Goal: Task Accomplishment & Management: Use online tool/utility

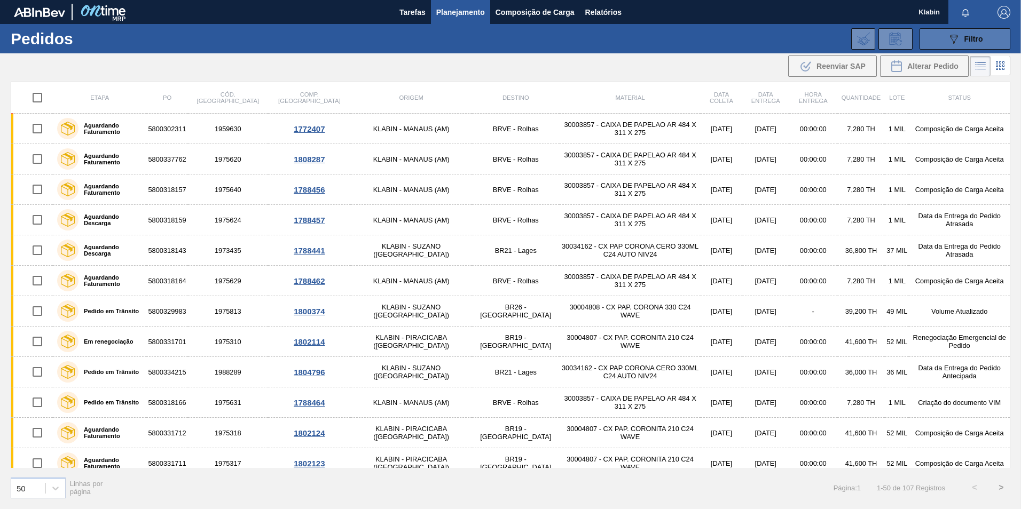
click at [962, 38] on div "089F7B8B-B2A5-4AFE-B5C0-19BA573D28AC Filtro" at bounding box center [965, 39] width 36 height 13
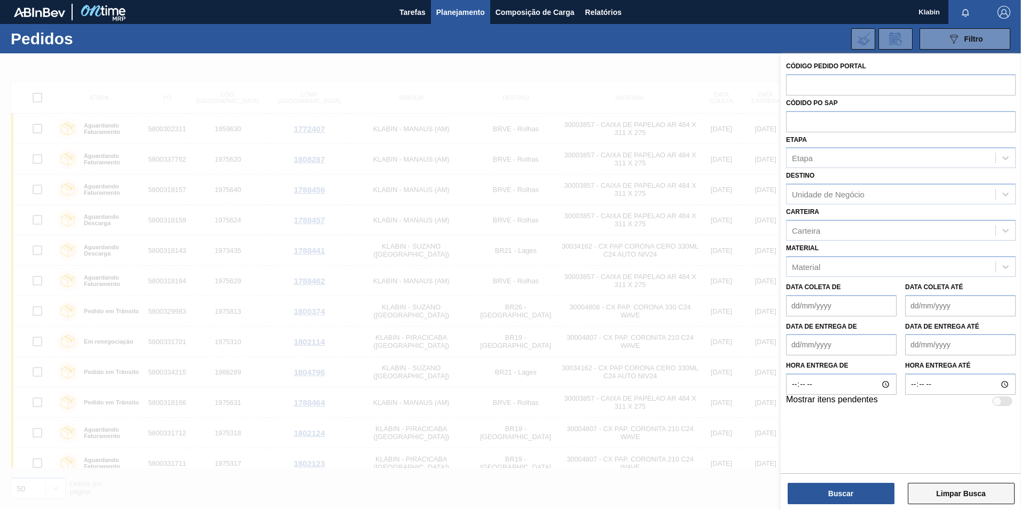
click at [987, 497] on button "Limpar Busca" at bounding box center [961, 493] width 107 height 21
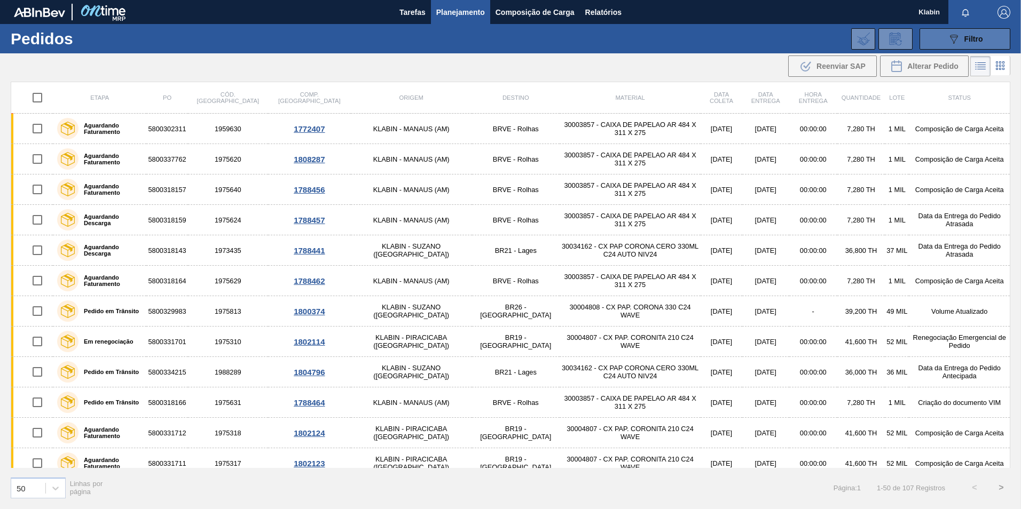
click at [957, 35] on icon "089F7B8B-B2A5-4AFE-B5C0-19BA573D28AC" at bounding box center [953, 39] width 13 height 13
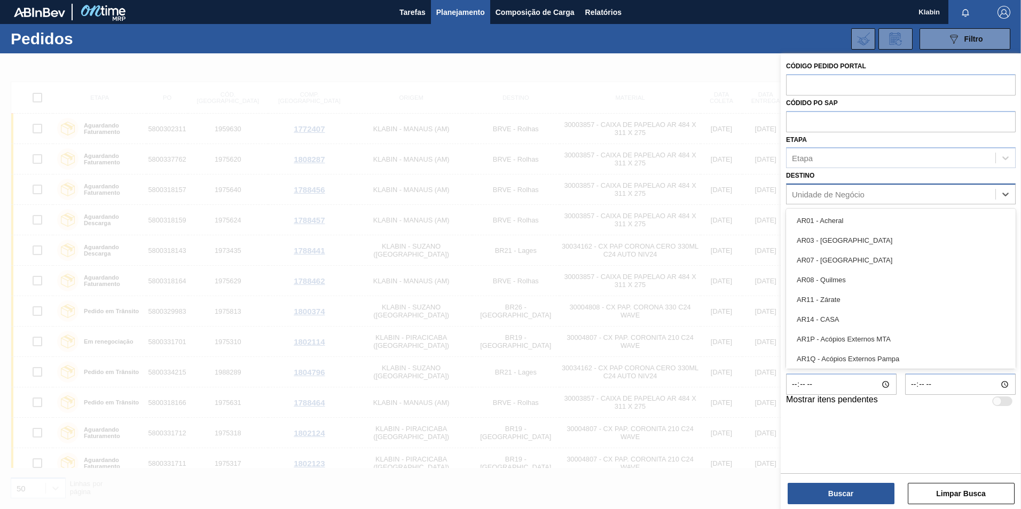
click at [919, 198] on div "Unidade de Negócio" at bounding box center [890, 194] width 209 height 15
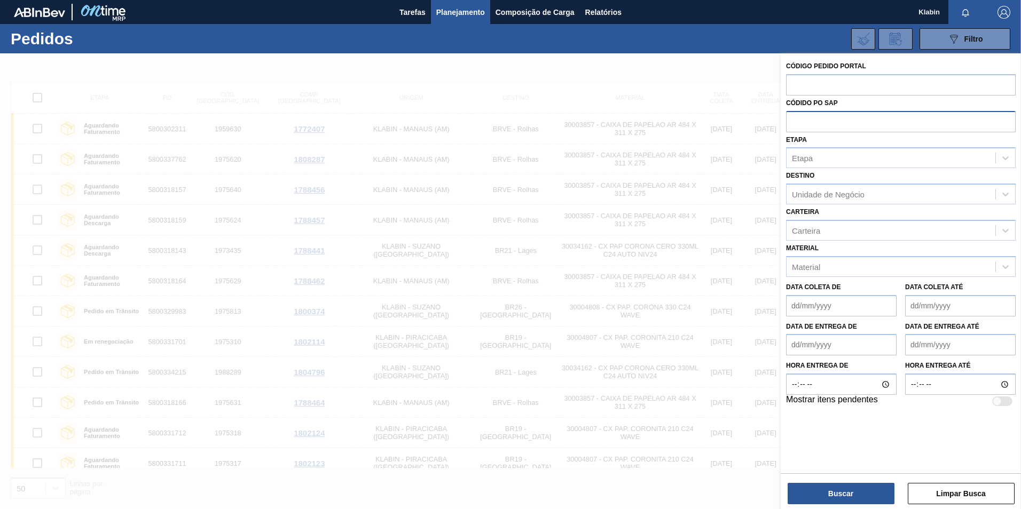
click at [867, 127] on input "text" at bounding box center [901, 121] width 230 height 20
click at [1003, 232] on icon at bounding box center [1005, 230] width 11 height 11
click at [820, 169] on div "Destino Unidade de Negócio" at bounding box center [901, 186] width 230 height 36
click at [823, 156] on div "Etapa" at bounding box center [890, 158] width 209 height 15
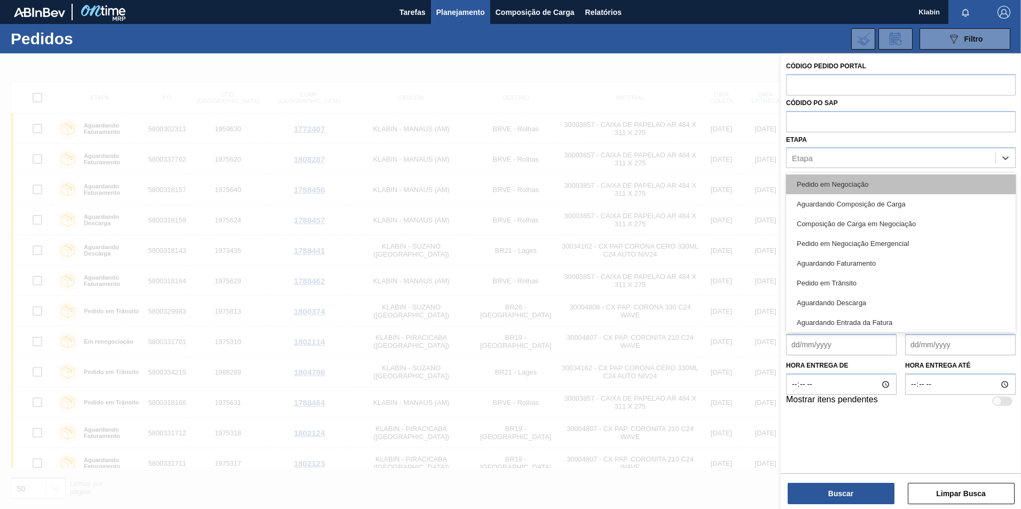
click at [847, 180] on div "Pedido em Negociação" at bounding box center [901, 185] width 230 height 20
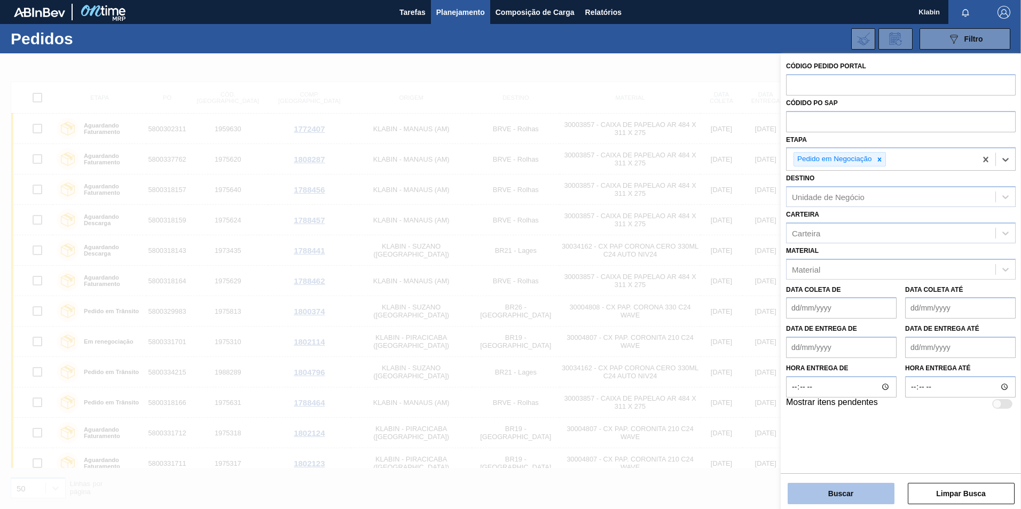
click at [862, 493] on button "Buscar" at bounding box center [841, 493] width 107 height 21
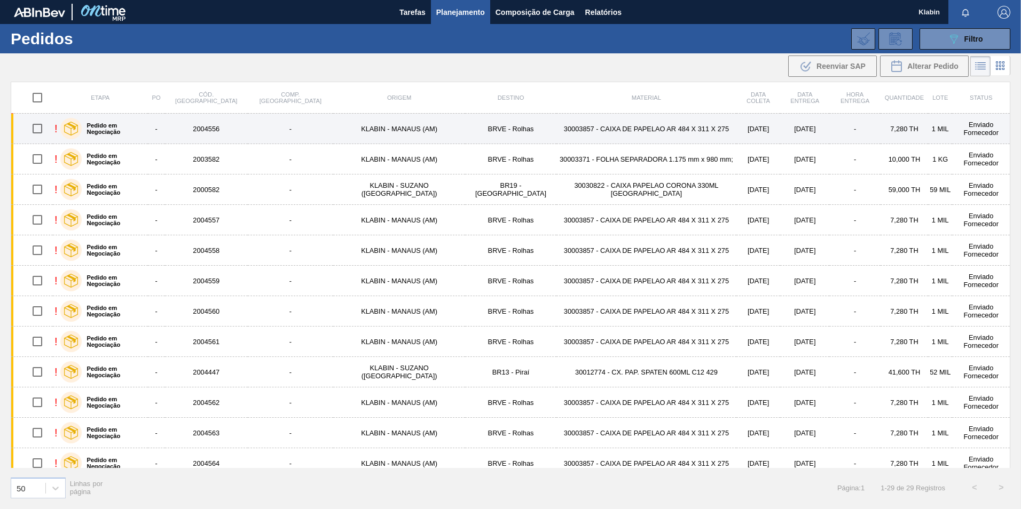
click at [349, 127] on td "KLABIN - MANAUS (AM)" at bounding box center [399, 129] width 132 height 30
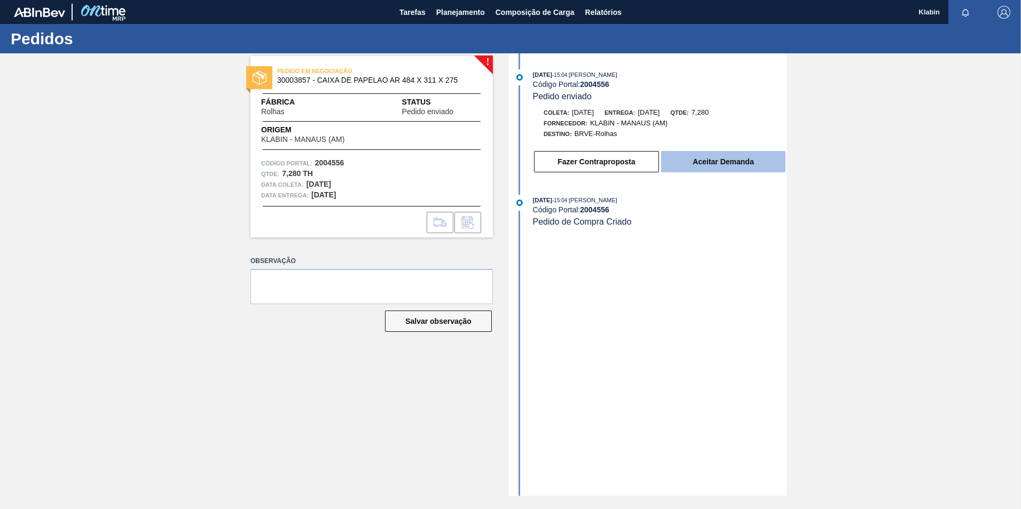
click at [681, 161] on button "Aceitar Demanda" at bounding box center [723, 161] width 124 height 21
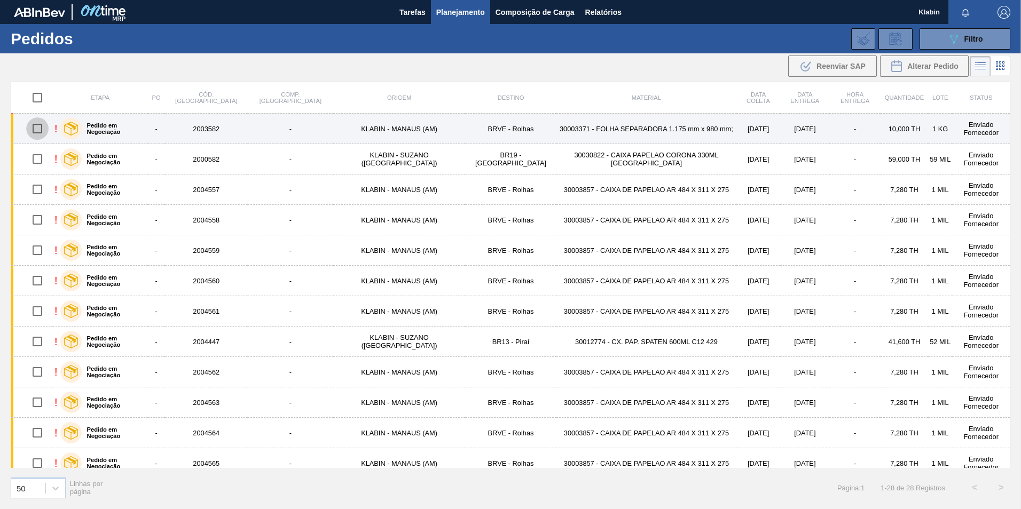
click at [39, 131] on input "checkbox" at bounding box center [37, 128] width 22 height 22
checkbox input "true"
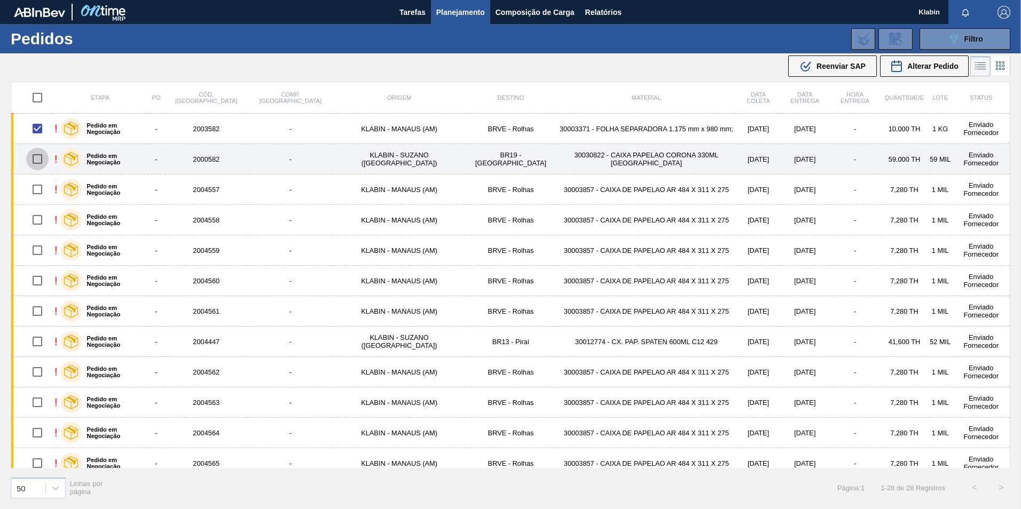
click at [40, 162] on input "checkbox" at bounding box center [37, 159] width 22 height 22
click at [36, 164] on input "checkbox" at bounding box center [37, 159] width 22 height 22
checkbox input "false"
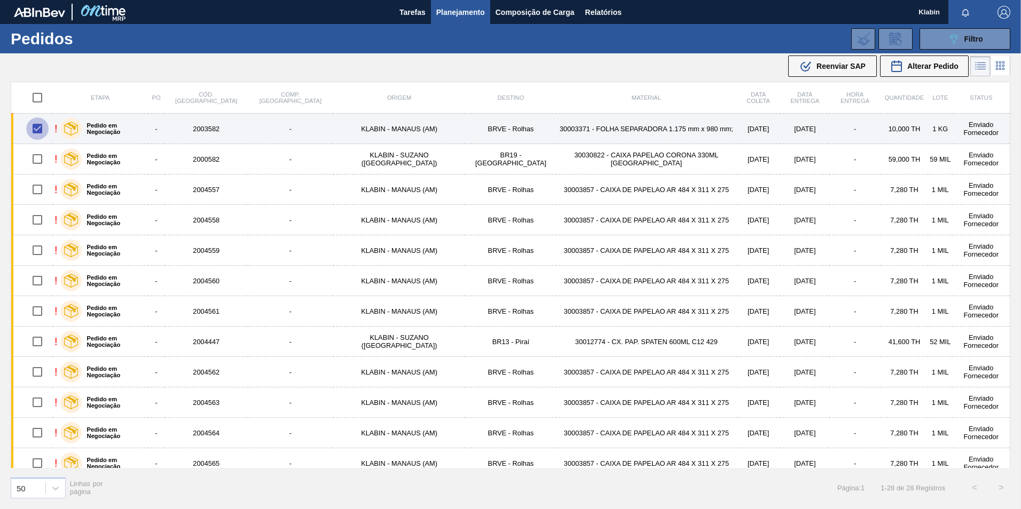
click at [39, 128] on input "checkbox" at bounding box center [37, 128] width 22 height 22
checkbox input "false"
click at [109, 130] on label "Pedido em Negociação" at bounding box center [113, 128] width 62 height 13
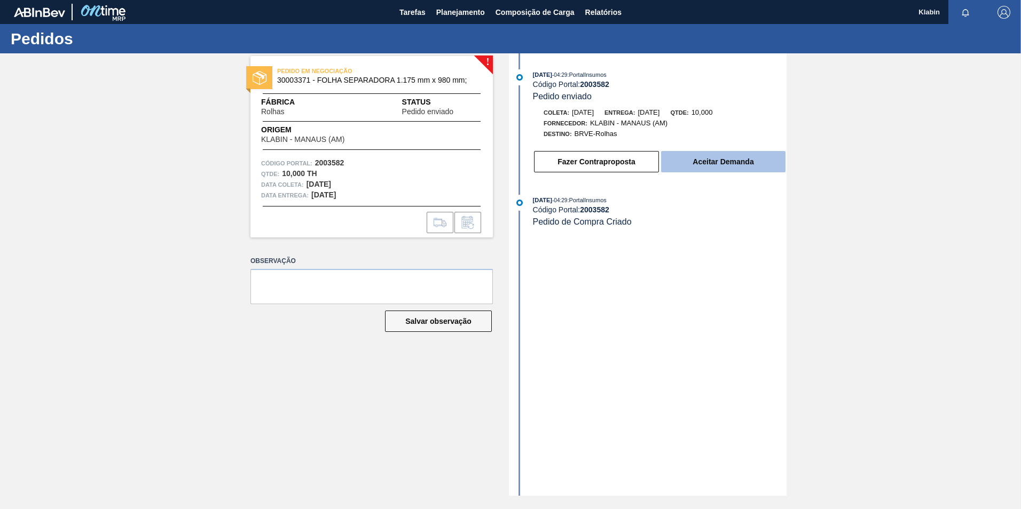
click at [694, 160] on button "Aceitar Demanda" at bounding box center [723, 161] width 124 height 21
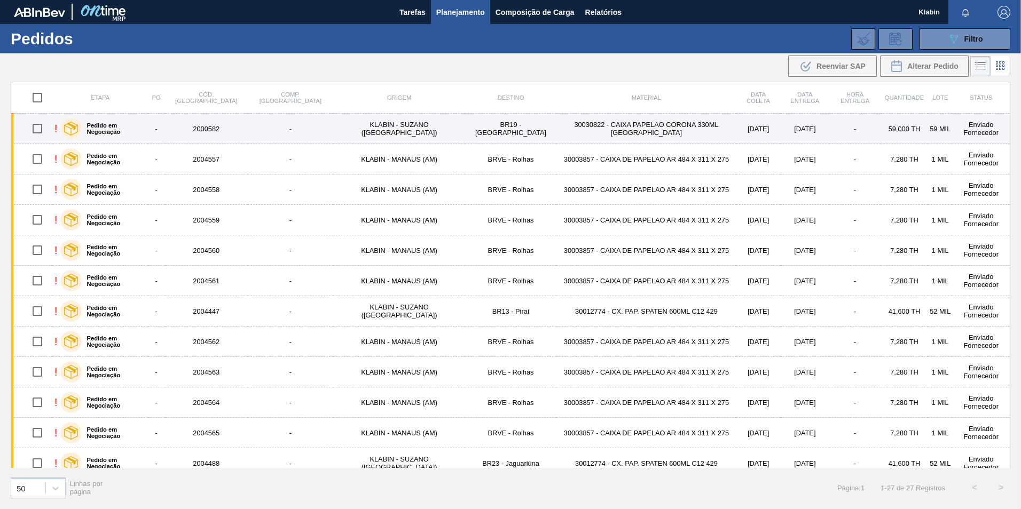
click at [40, 136] on input "checkbox" at bounding box center [37, 128] width 22 height 22
checkbox input "true"
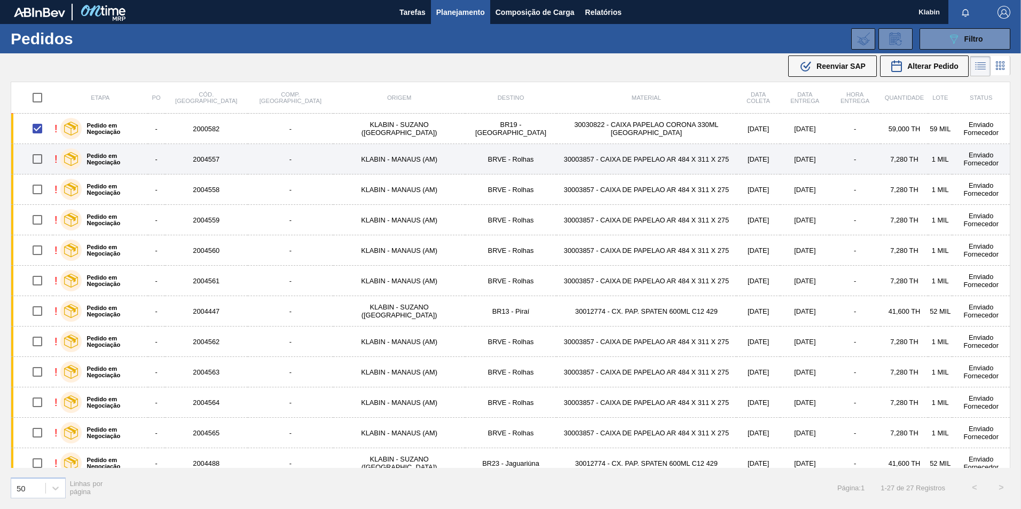
click at [45, 148] on input "checkbox" at bounding box center [37, 159] width 22 height 22
checkbox input "true"
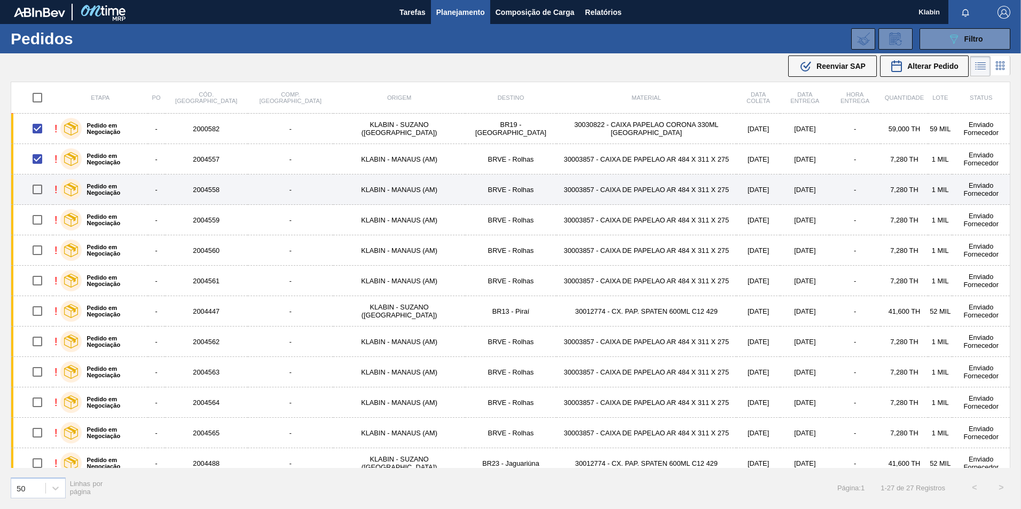
click at [42, 187] on input "checkbox" at bounding box center [37, 189] width 22 height 22
checkbox input "true"
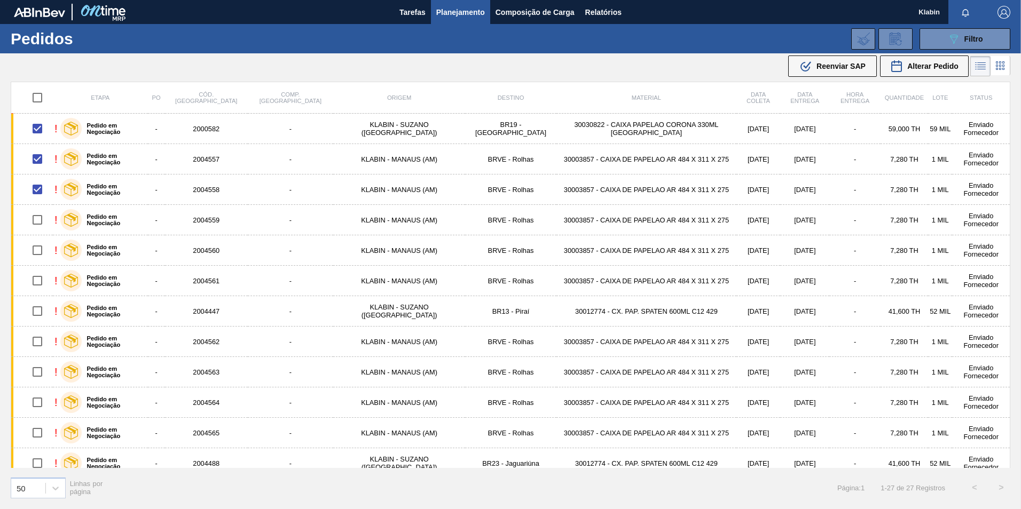
click at [999, 66] on icon at bounding box center [1000, 66] width 2 height 2
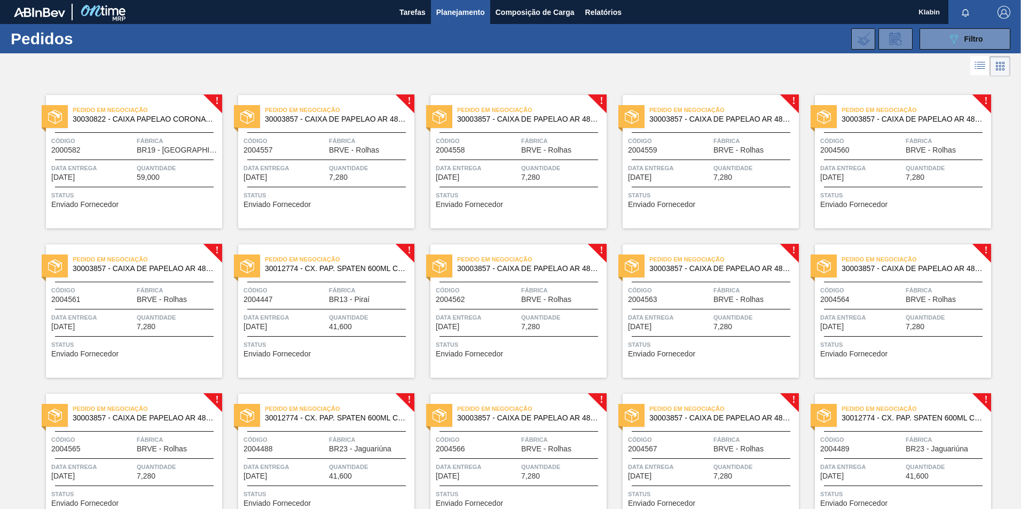
click at [979, 63] on icon at bounding box center [979, 65] width 13 height 13
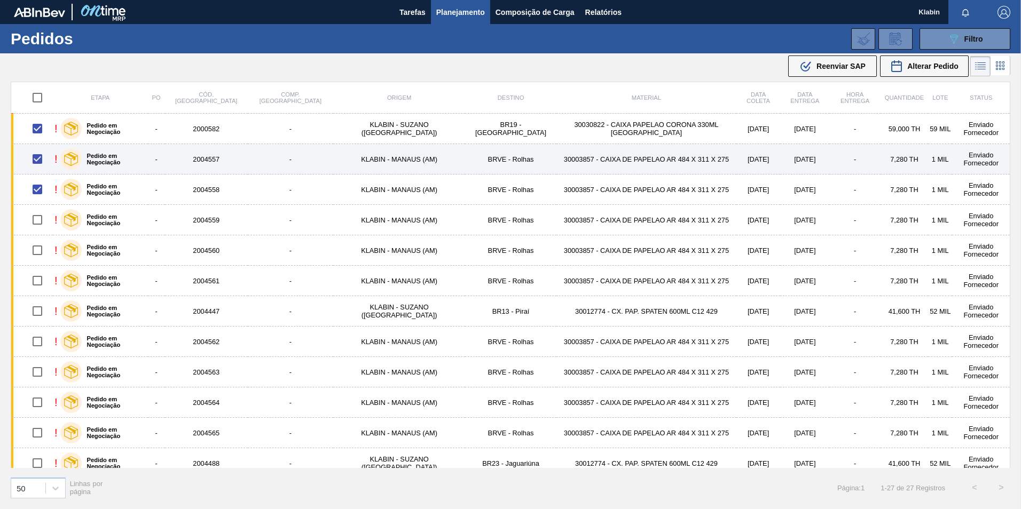
click at [38, 163] on input "checkbox" at bounding box center [37, 159] width 22 height 22
checkbox input "false"
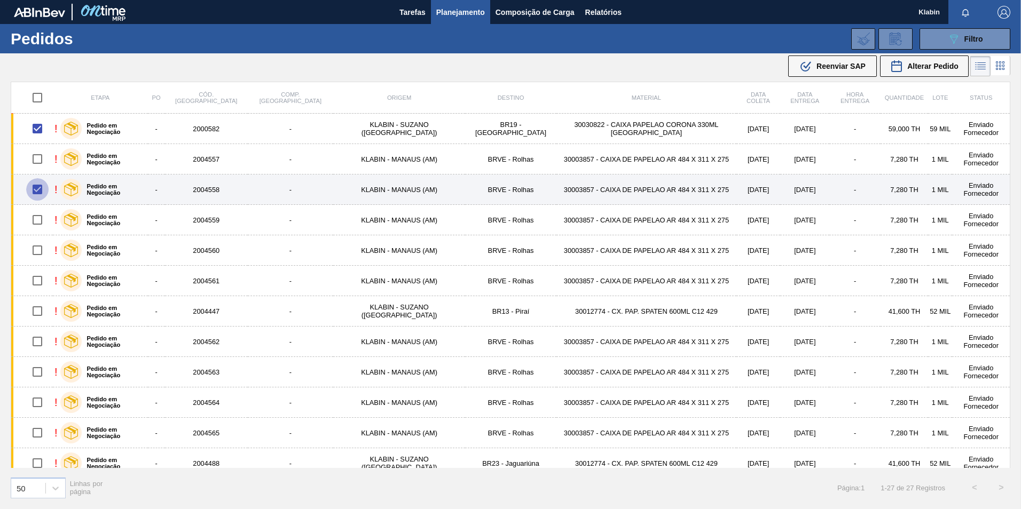
drag, startPoint x: 36, startPoint y: 186, endPoint x: 44, endPoint y: 195, distance: 12.1
click at [36, 187] on input "checkbox" at bounding box center [37, 189] width 22 height 22
checkbox input "false"
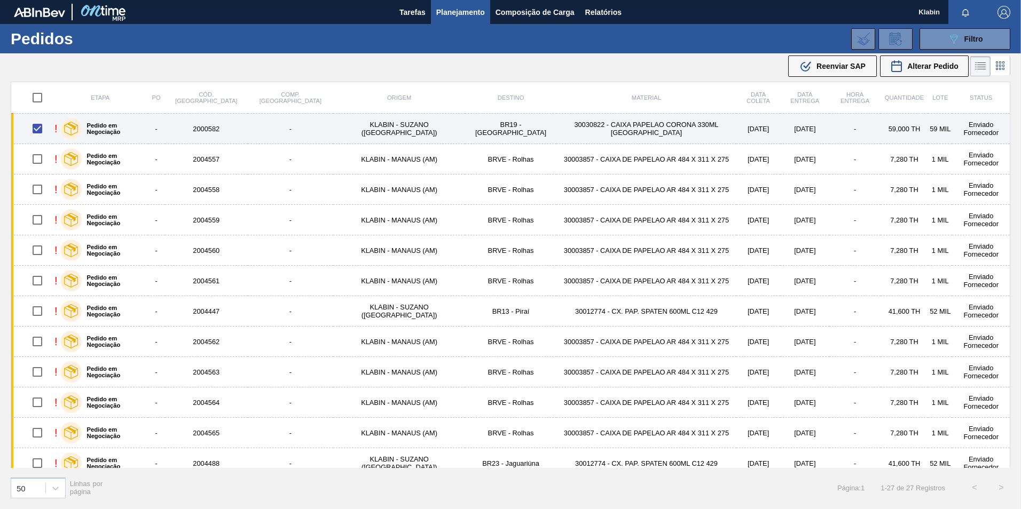
click at [952, 128] on td "Enviado Fornecedor" at bounding box center [981, 129] width 58 height 30
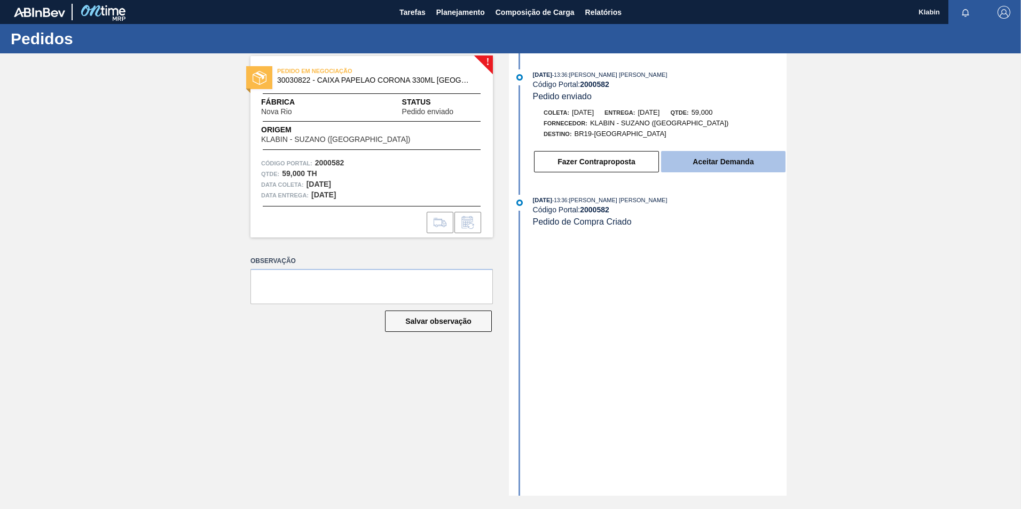
click at [709, 158] on button "Aceitar Demanda" at bounding box center [723, 161] width 124 height 21
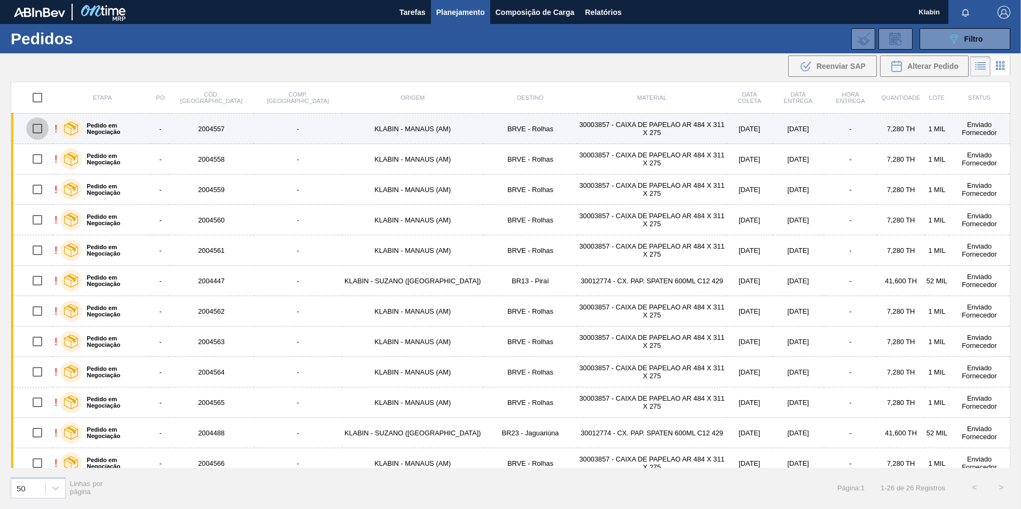
click at [34, 131] on input "checkbox" at bounding box center [37, 128] width 22 height 22
click at [42, 136] on input "checkbox" at bounding box center [37, 128] width 22 height 22
checkbox input "false"
click at [969, 127] on td "Enviado Fornecedor" at bounding box center [979, 129] width 61 height 30
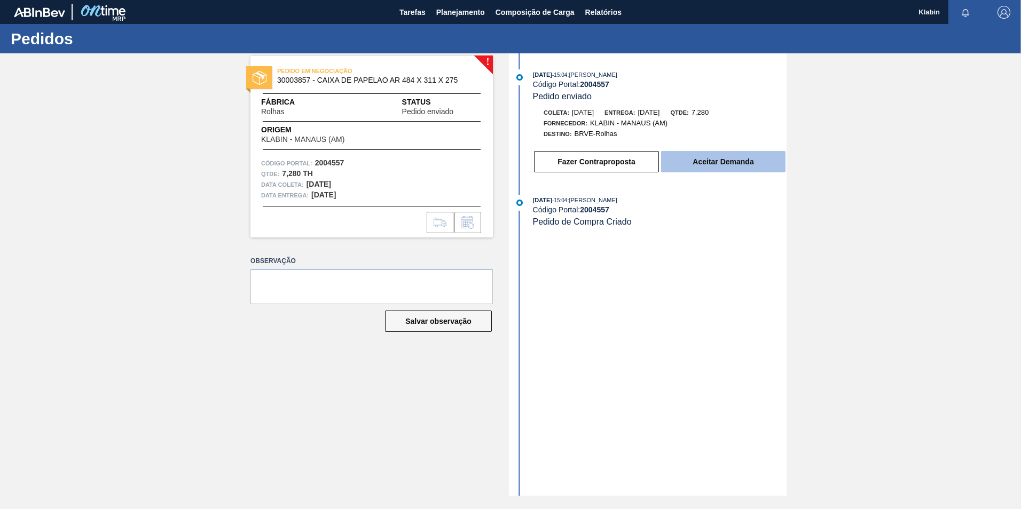
click at [711, 166] on button "Aceitar Demanda" at bounding box center [723, 161] width 124 height 21
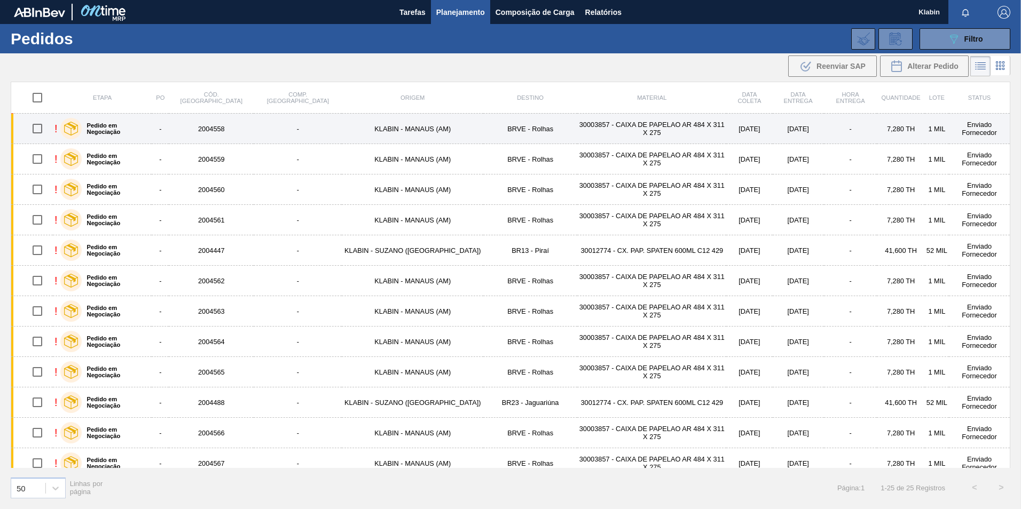
click at [40, 126] on input "checkbox" at bounding box center [37, 128] width 22 height 22
checkbox input "true"
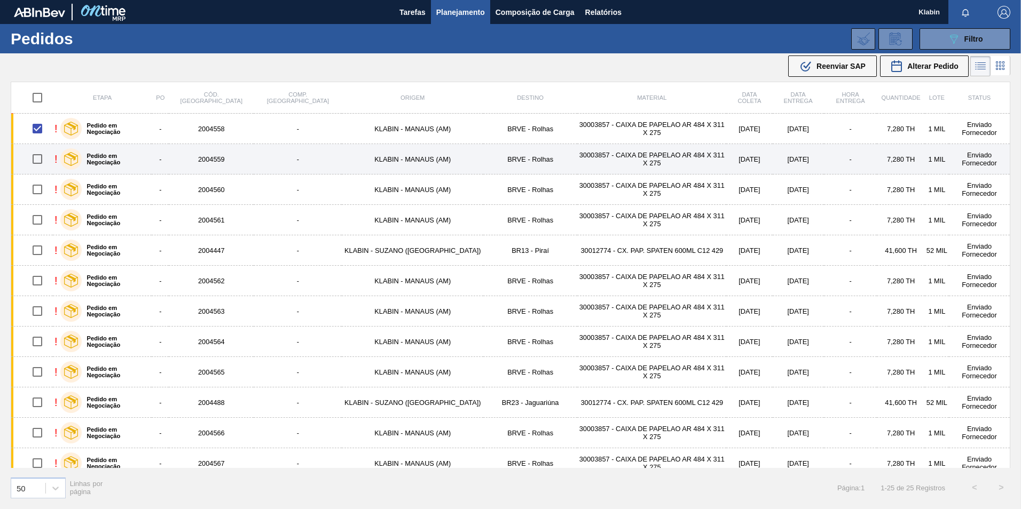
click at [42, 160] on input "checkbox" at bounding box center [37, 159] width 22 height 22
checkbox input "true"
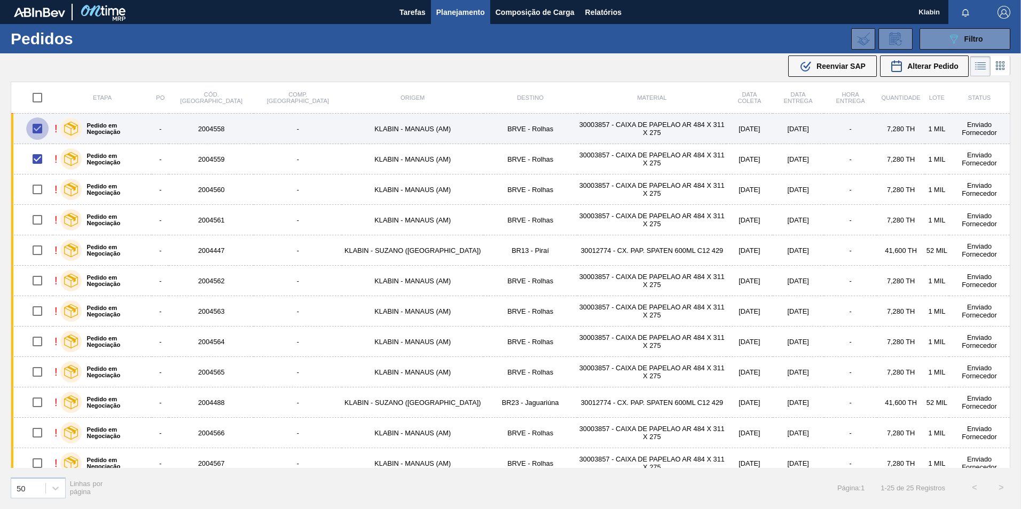
click at [39, 129] on input "checkbox" at bounding box center [37, 128] width 22 height 22
checkbox input "false"
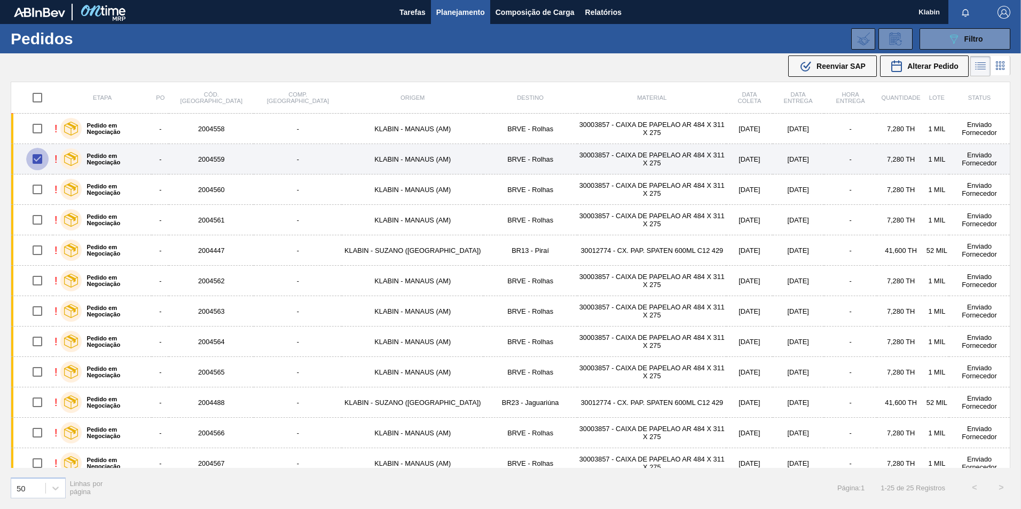
click at [44, 156] on input "checkbox" at bounding box center [37, 159] width 22 height 22
checkbox input "false"
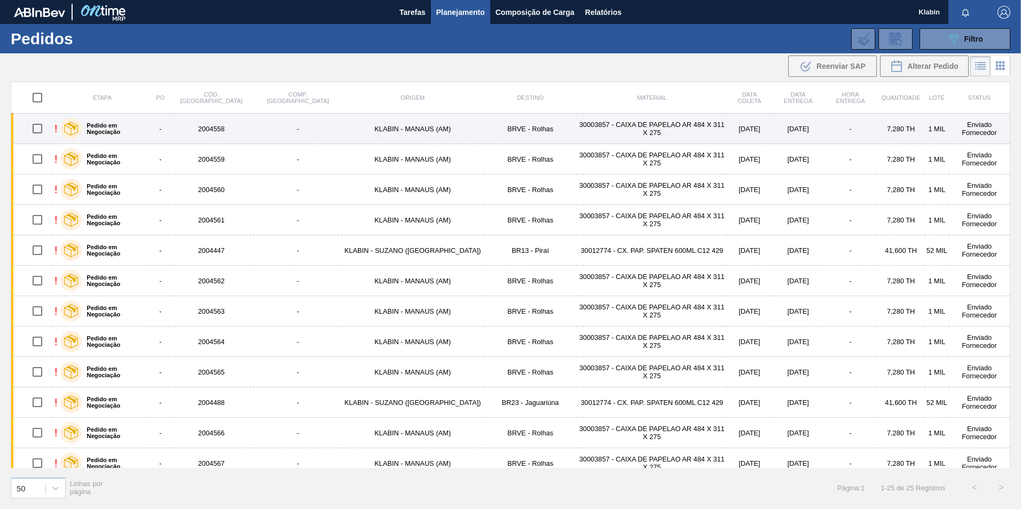
click at [142, 126] on label "Pedido em Negociação" at bounding box center [115, 128] width 66 height 13
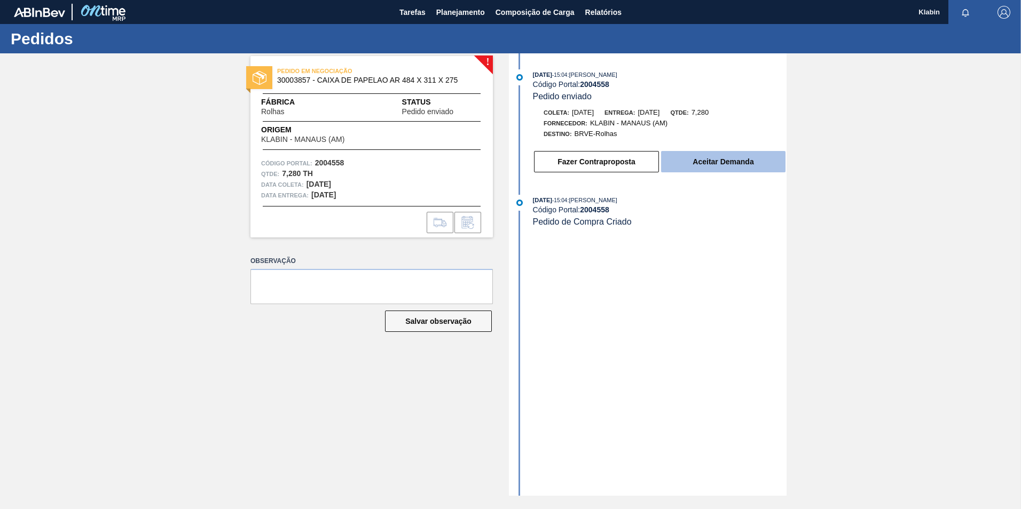
click at [696, 166] on button "Aceitar Demanda" at bounding box center [723, 161] width 124 height 21
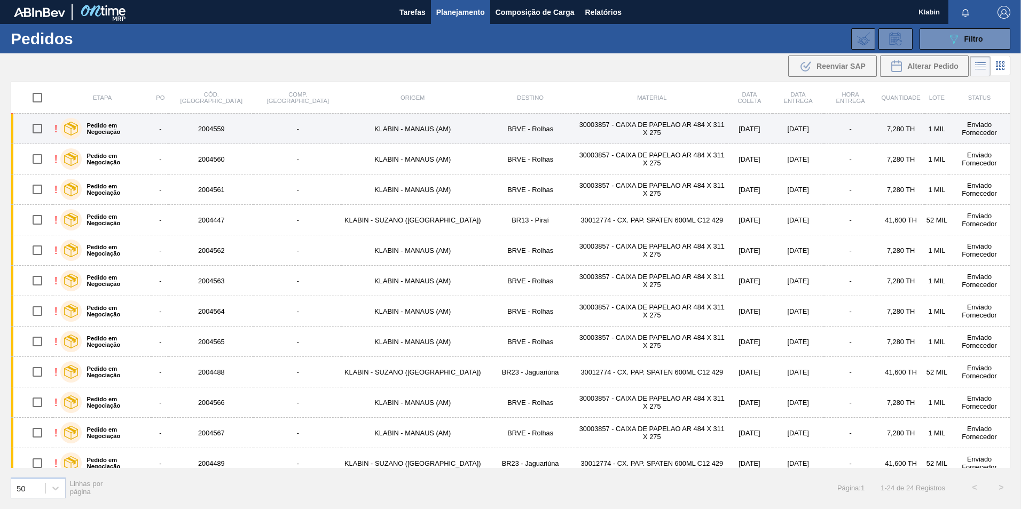
click at [577, 122] on td "30003857 - CAIXA DE PAPELAO AR 484 X 311 X 275" at bounding box center [651, 129] width 149 height 30
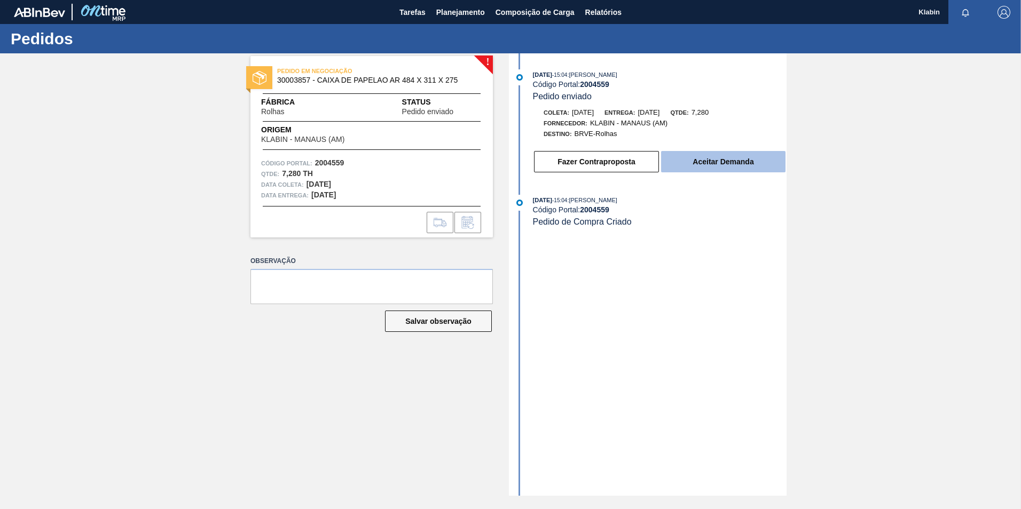
drag, startPoint x: 649, startPoint y: 161, endPoint x: 733, endPoint y: 166, distance: 83.4
click at [738, 152] on div "Fazer Contraproposta Aceitar Demanda" at bounding box center [660, 161] width 254 height 23
click at [734, 158] on button "Aceitar Demanda" at bounding box center [723, 161] width 124 height 21
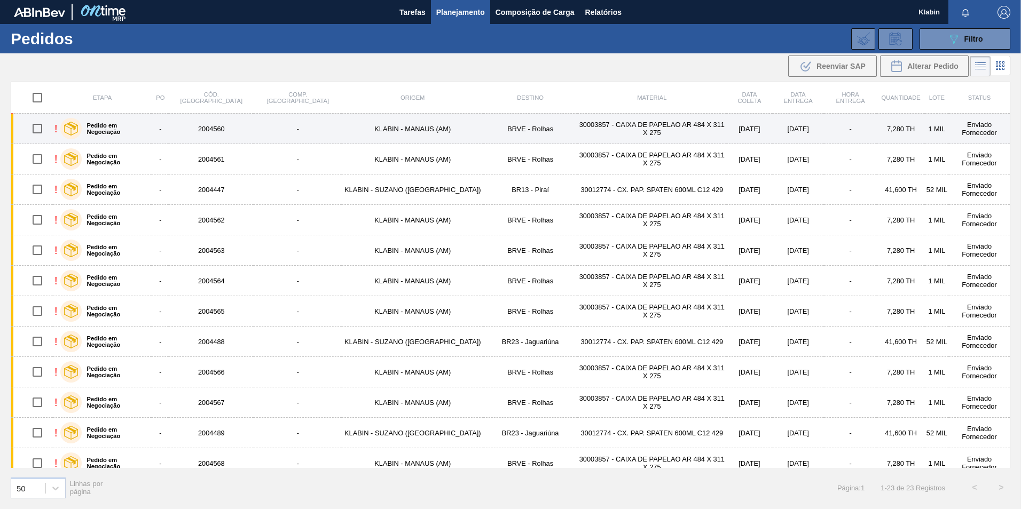
drag, startPoint x: 37, startPoint y: 127, endPoint x: 47, endPoint y: 132, distance: 11.2
click at [38, 128] on input "checkbox" at bounding box center [37, 128] width 22 height 22
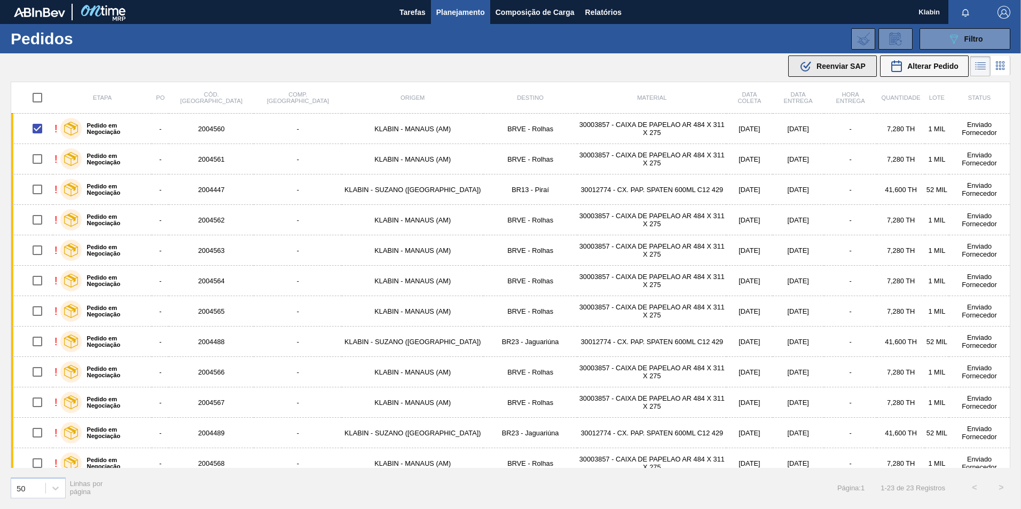
click at [823, 65] on span "Reenviar SAP" at bounding box center [840, 66] width 49 height 9
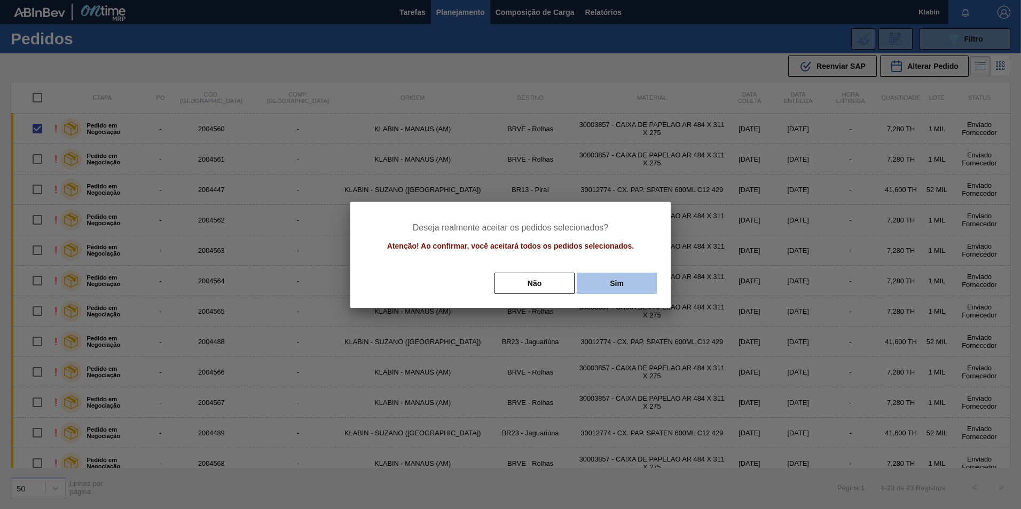
click at [611, 282] on button "Sim" at bounding box center [617, 283] width 80 height 21
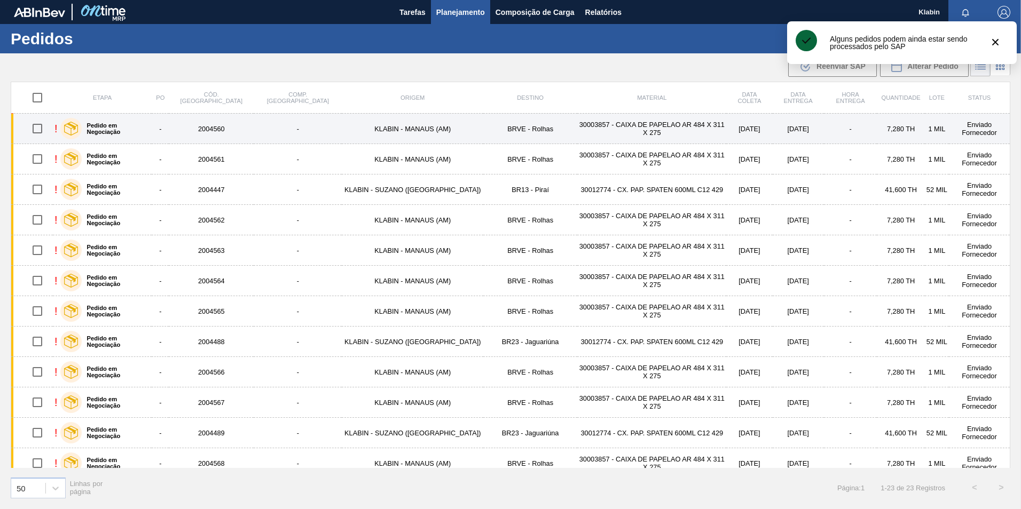
click at [38, 133] on input "checkbox" at bounding box center [37, 128] width 22 height 22
checkbox input "true"
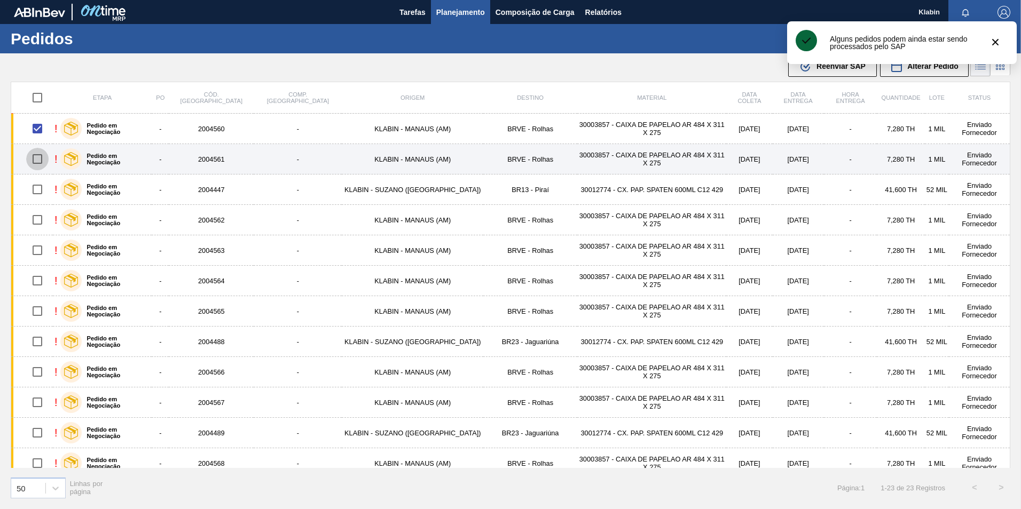
drag, startPoint x: 38, startPoint y: 152, endPoint x: 41, endPoint y: 171, distance: 20.0
click at [38, 152] on input "checkbox" at bounding box center [37, 159] width 22 height 22
checkbox input "true"
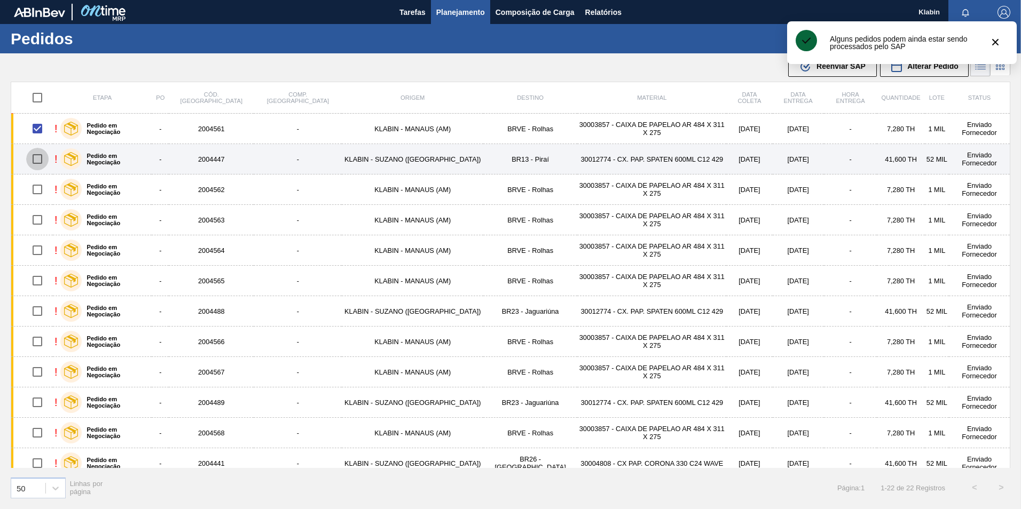
click at [38, 162] on input "checkbox" at bounding box center [37, 159] width 22 height 22
checkbox input "true"
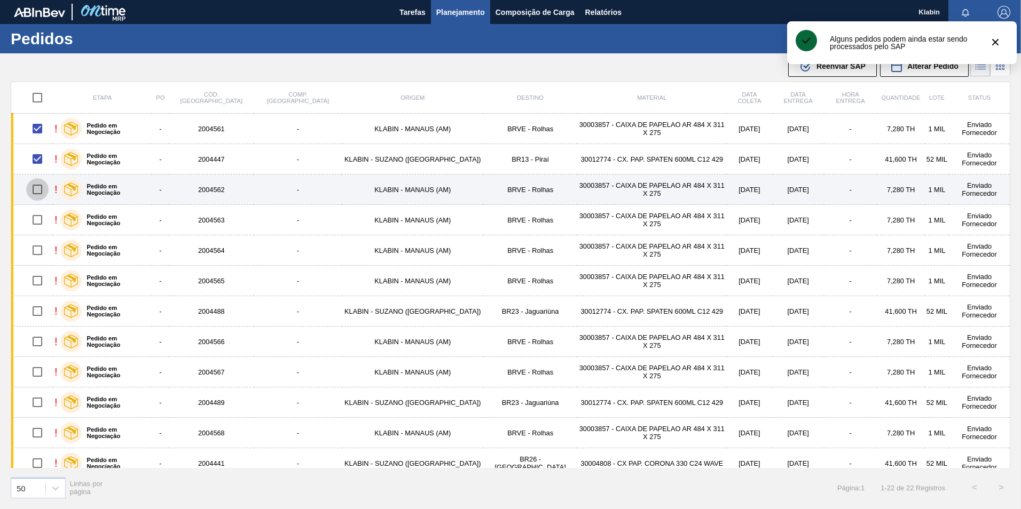
click at [43, 186] on input "checkbox" at bounding box center [37, 189] width 22 height 22
checkbox input "true"
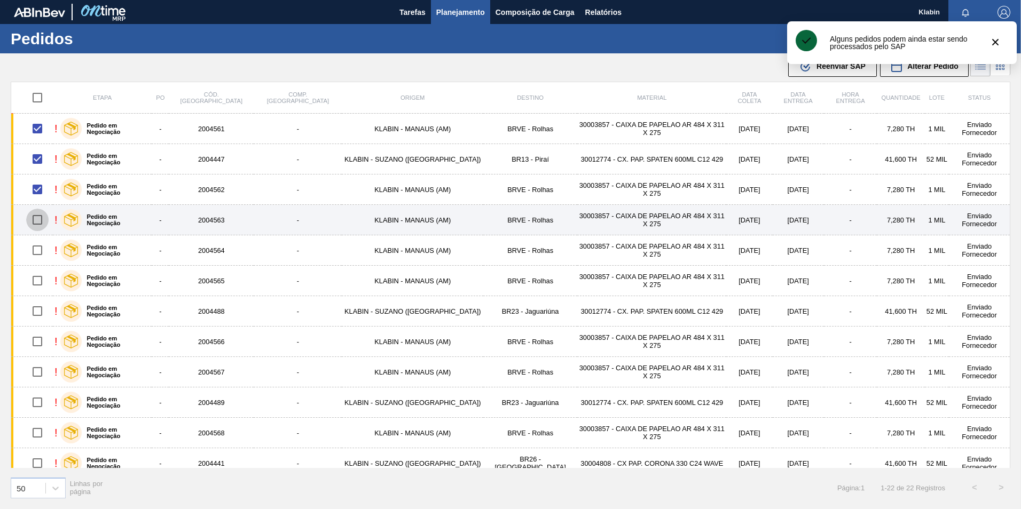
click at [43, 215] on input "checkbox" at bounding box center [37, 220] width 22 height 22
checkbox input "true"
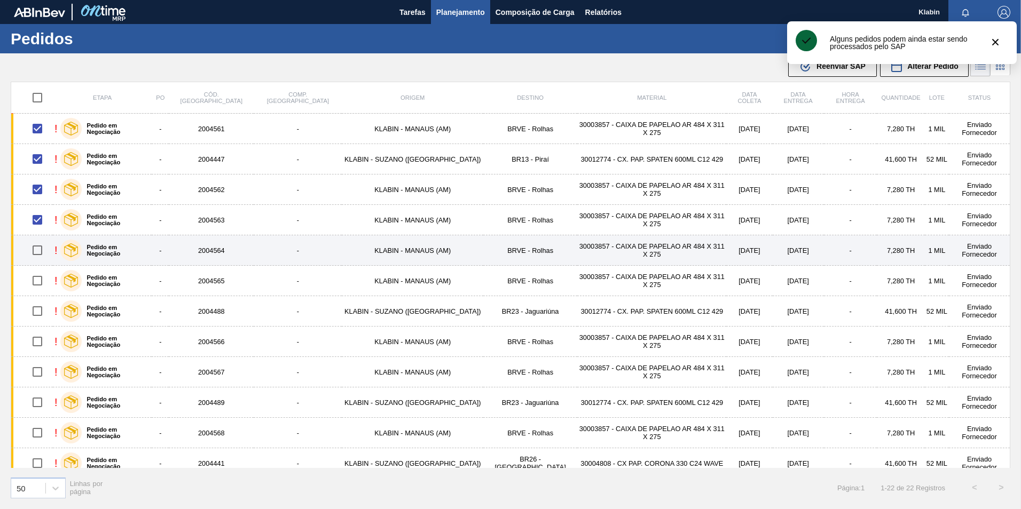
click at [37, 264] on td at bounding box center [32, 250] width 42 height 30
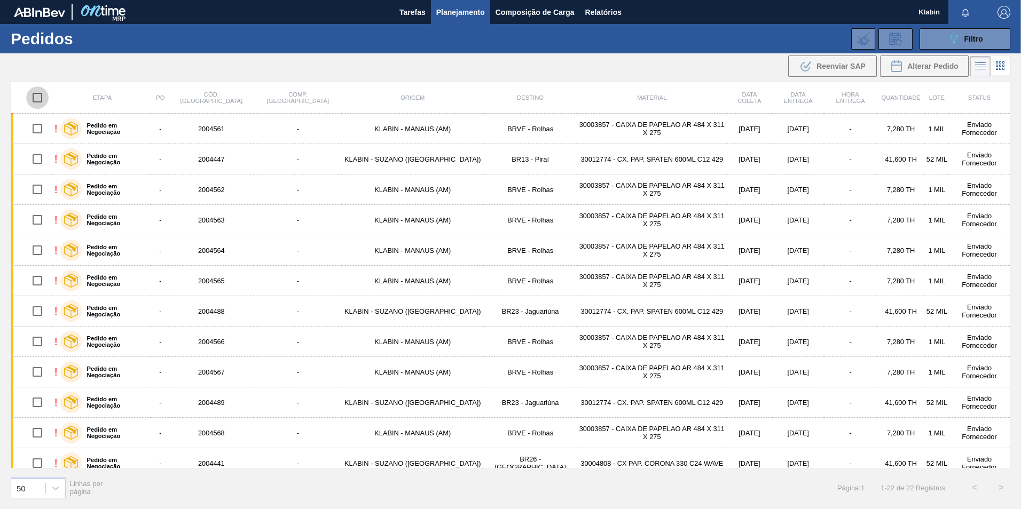
click at [35, 95] on input "checkbox" at bounding box center [37, 97] width 22 height 22
checkbox input "true"
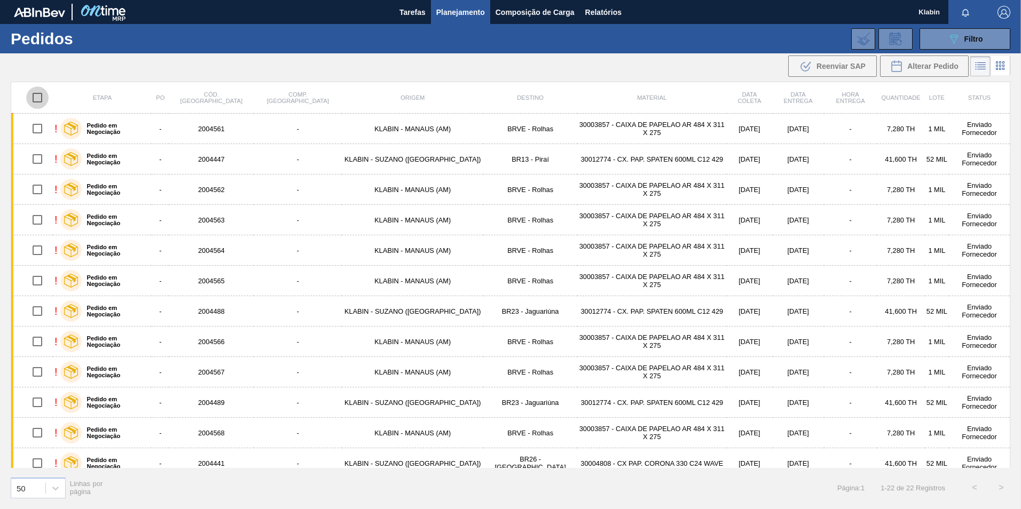
checkbox input "true"
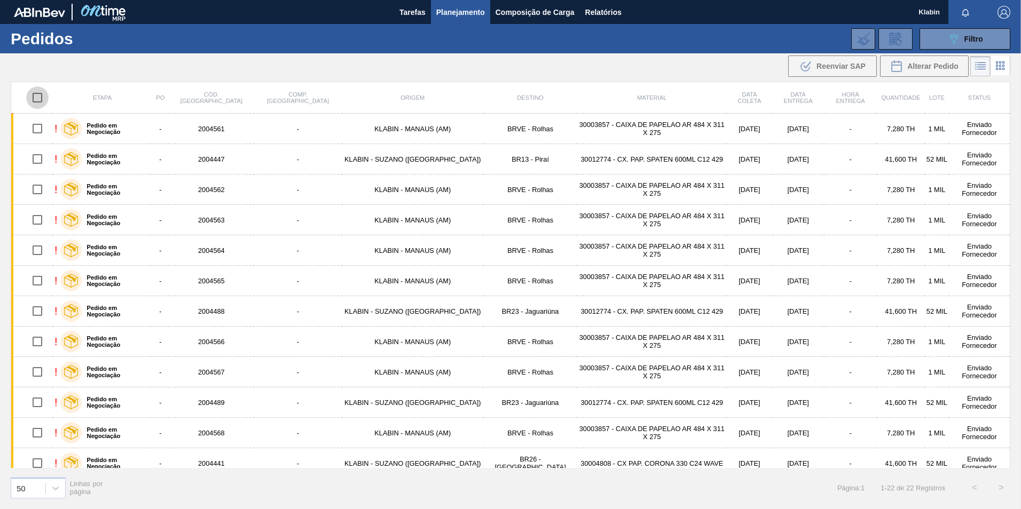
checkbox input "true"
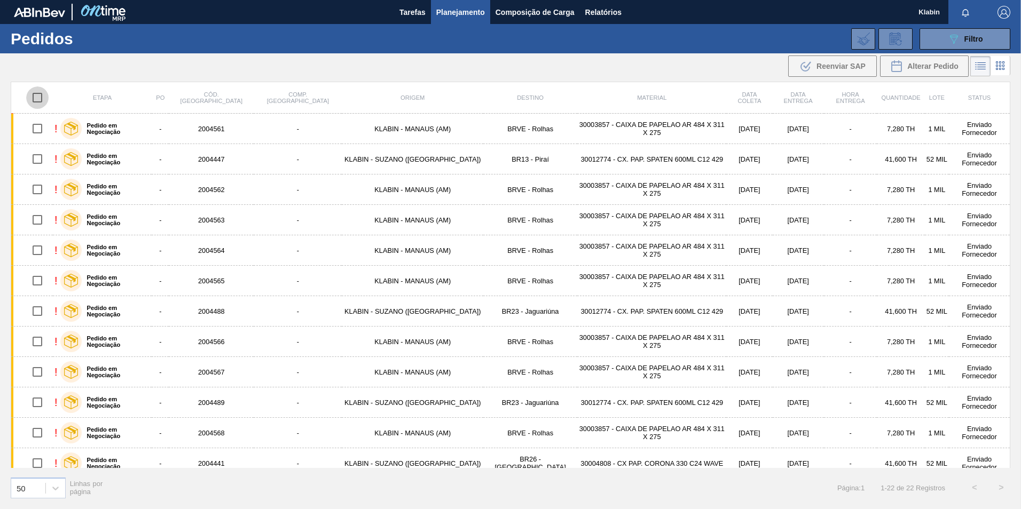
checkbox input "true"
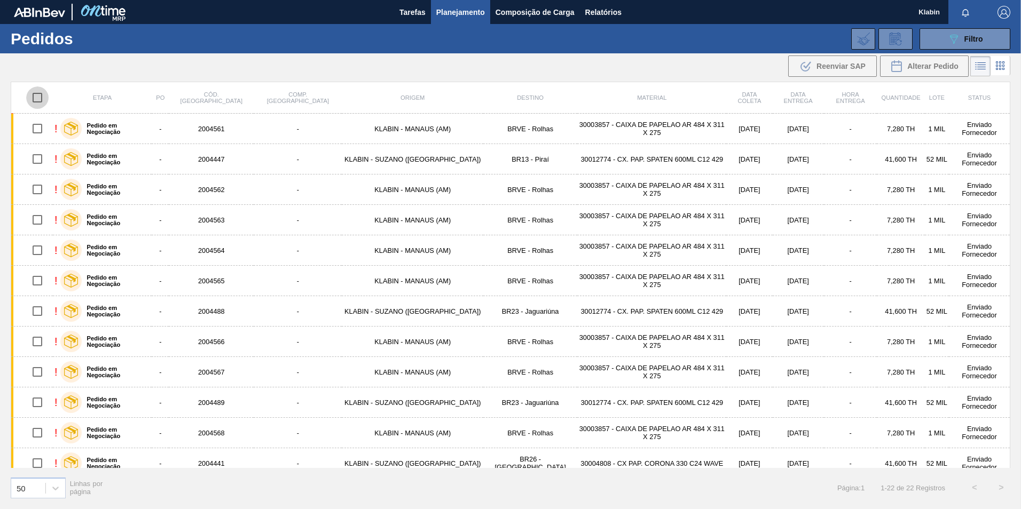
checkbox input "true"
drag, startPoint x: 39, startPoint y: 99, endPoint x: 40, endPoint y: 107, distance: 8.1
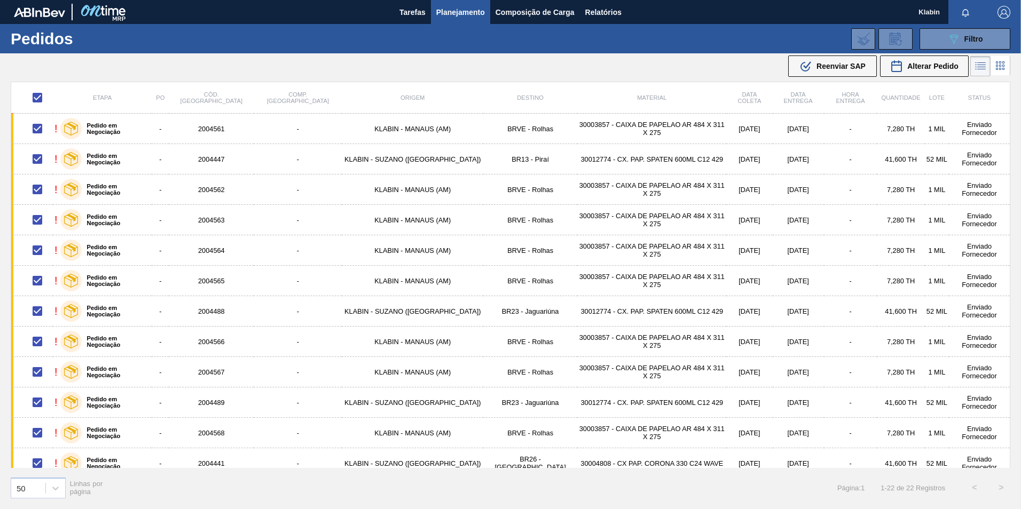
click at [39, 98] on input "checkbox" at bounding box center [37, 97] width 22 height 22
checkbox input "false"
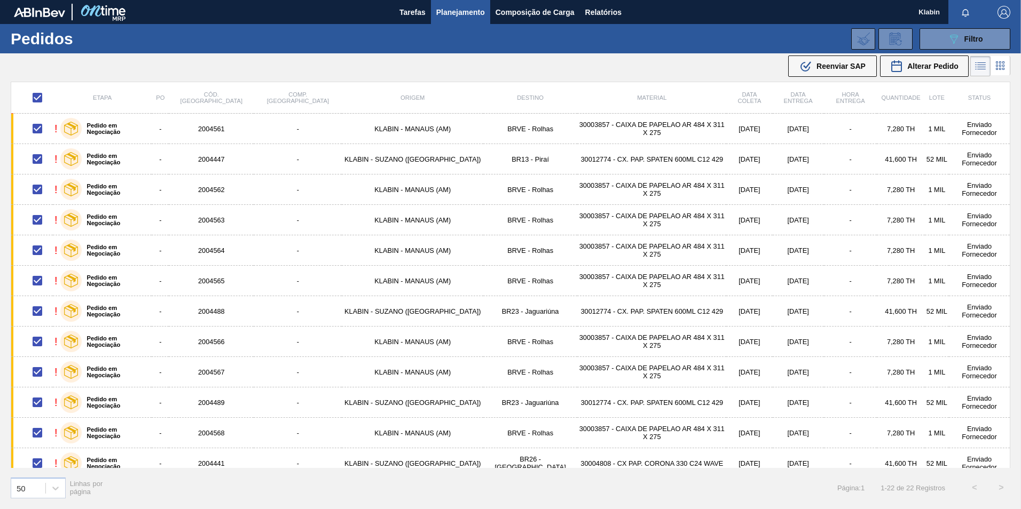
checkbox input "false"
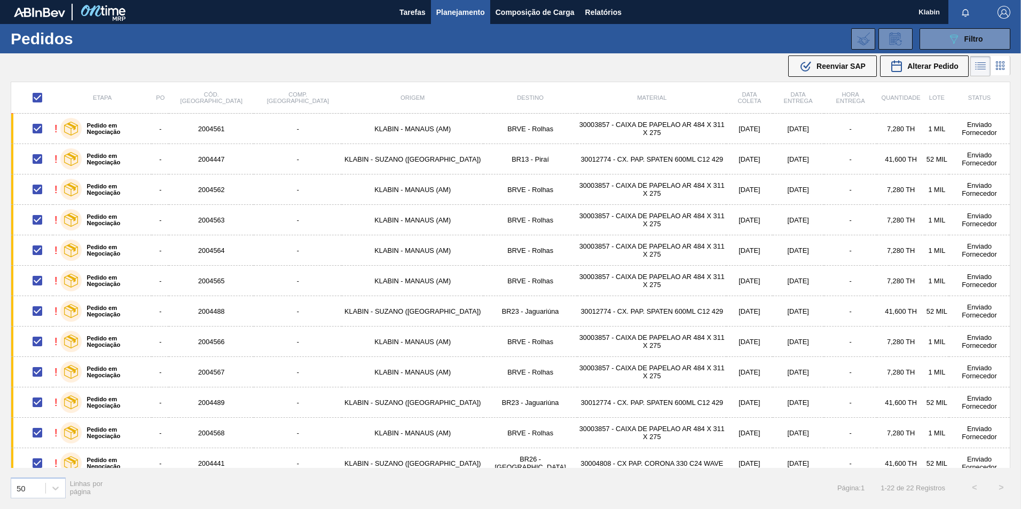
checkbox input "false"
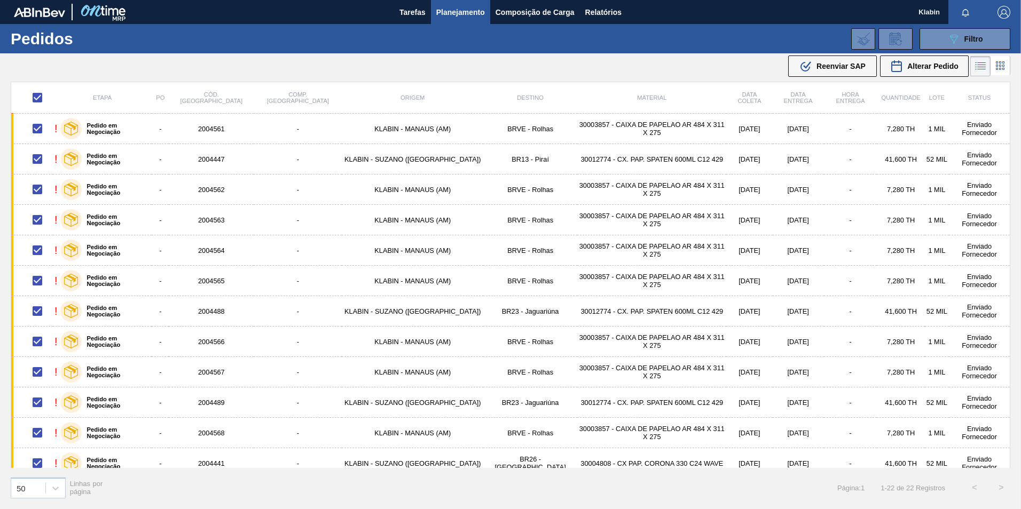
checkbox input "false"
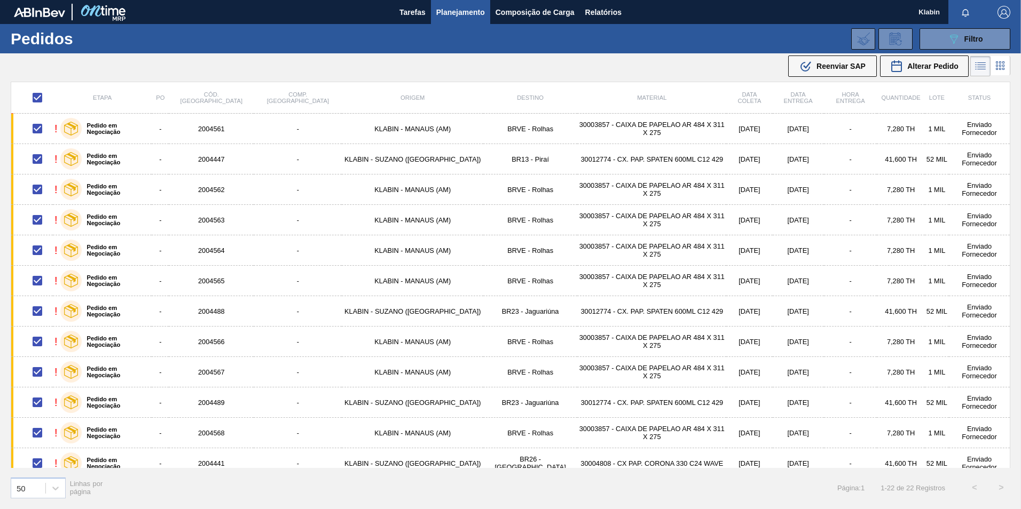
checkbox input "false"
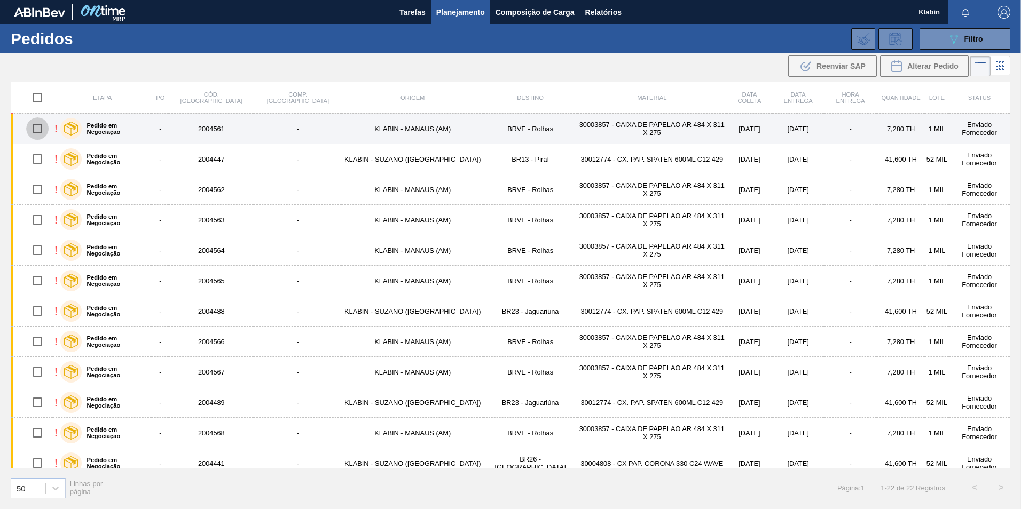
click at [37, 135] on input "checkbox" at bounding box center [37, 128] width 22 height 22
checkbox input "true"
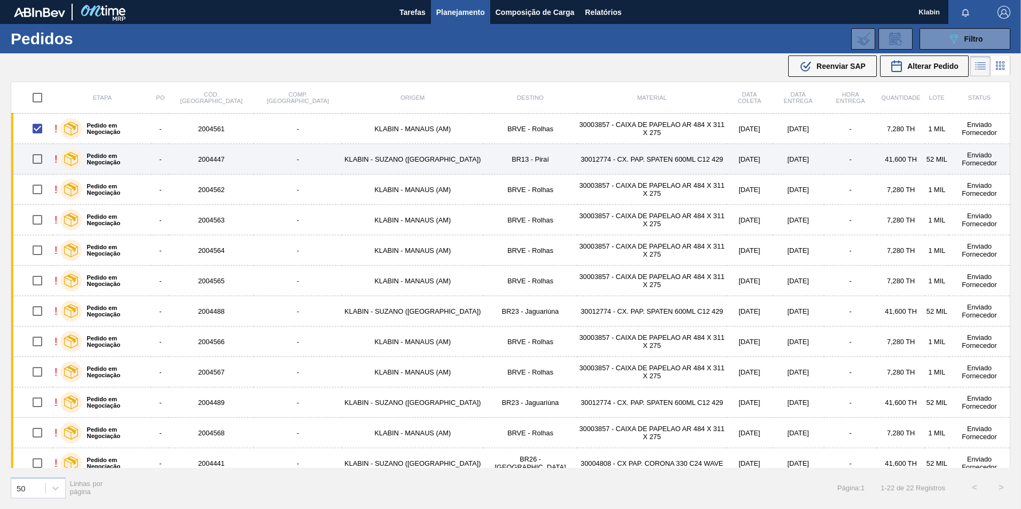
click at [49, 167] on input "checkbox" at bounding box center [37, 159] width 22 height 22
checkbox input "true"
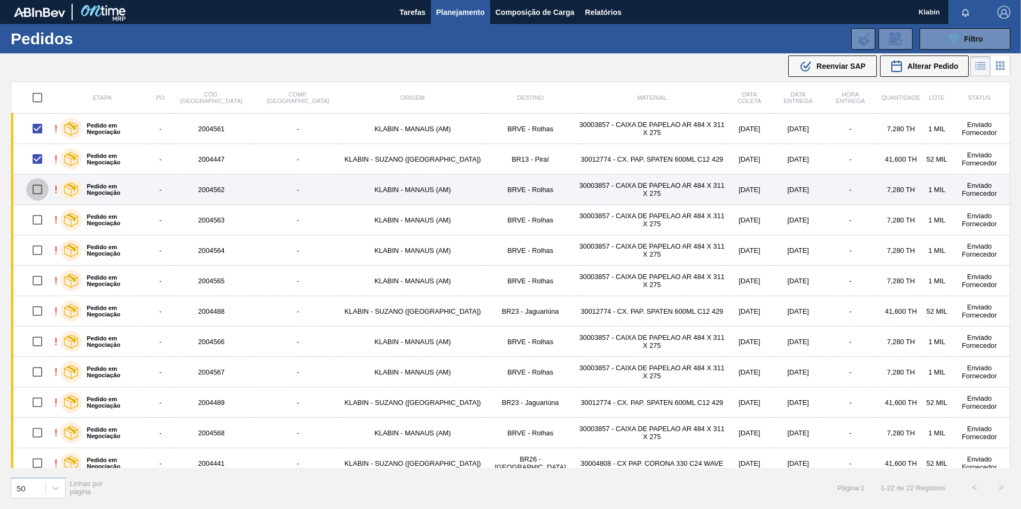
click at [40, 193] on input "checkbox" at bounding box center [37, 189] width 22 height 22
checkbox input "true"
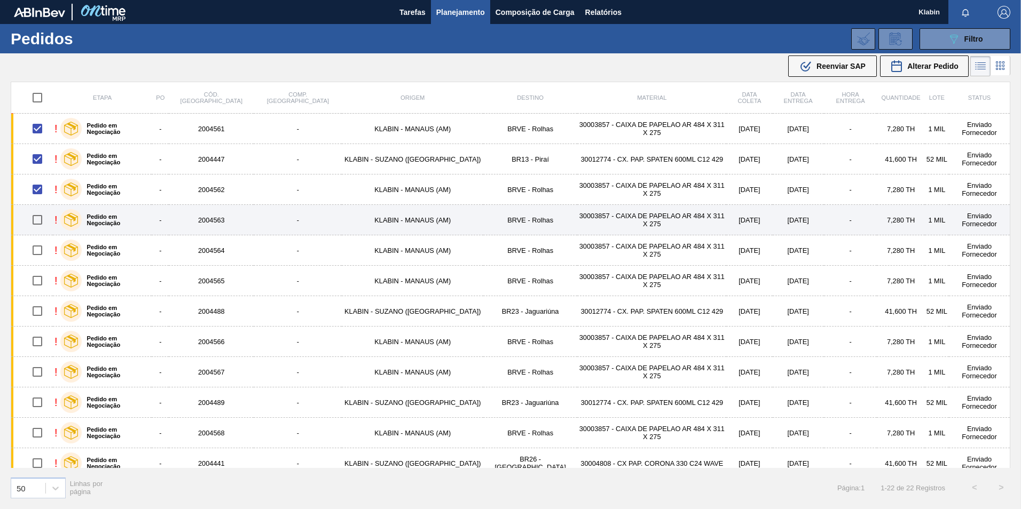
click at [43, 209] on input "checkbox" at bounding box center [37, 220] width 22 height 22
checkbox input "true"
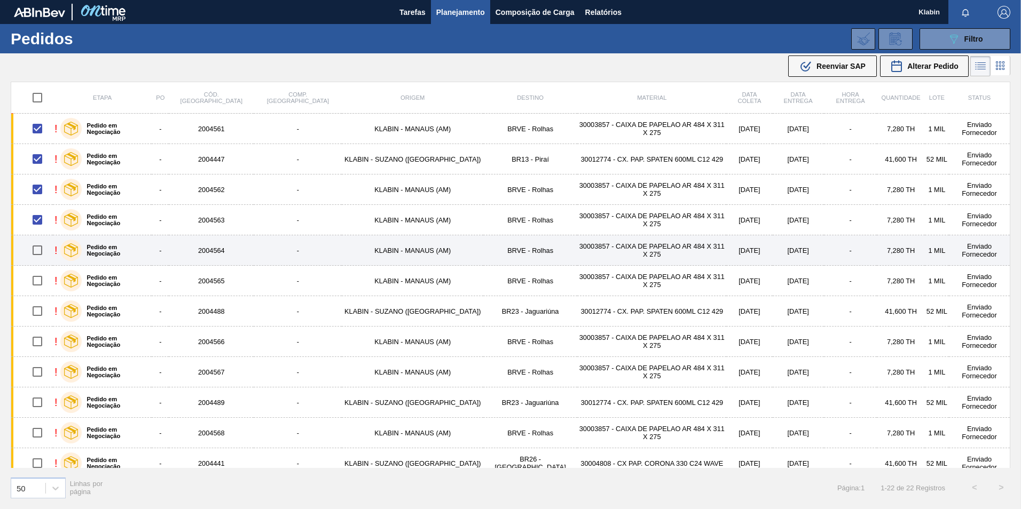
click at [38, 247] on input "checkbox" at bounding box center [37, 250] width 22 height 22
checkbox input "true"
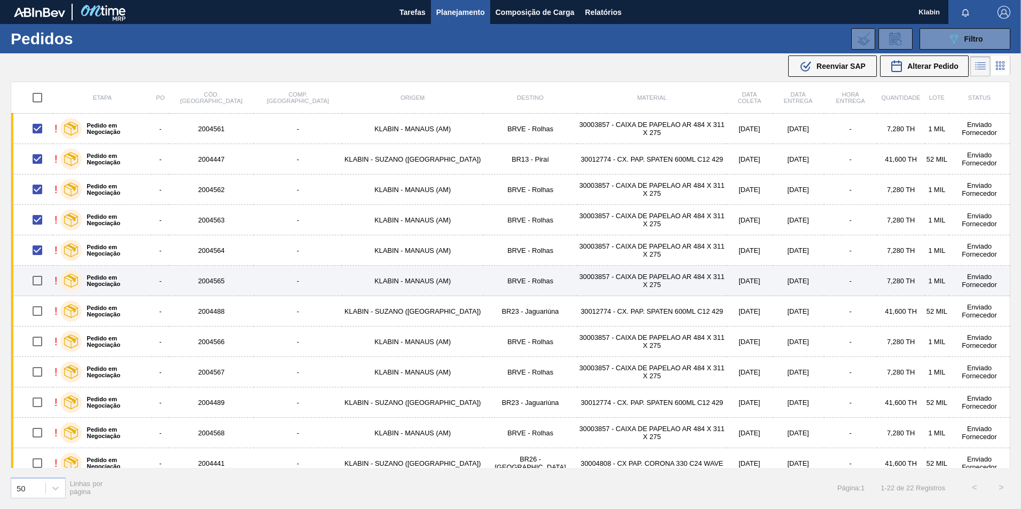
click at [42, 287] on input "checkbox" at bounding box center [37, 281] width 22 height 22
checkbox input "true"
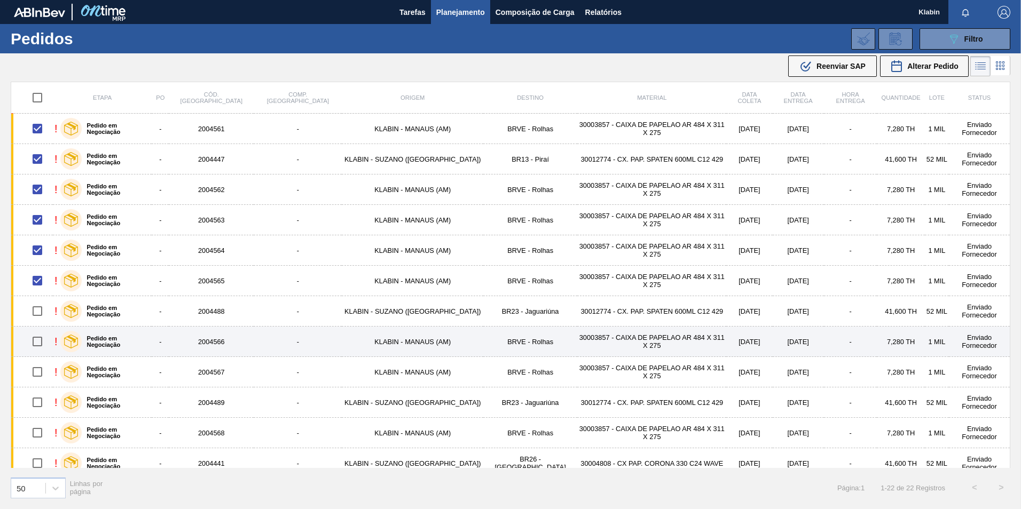
drag, startPoint x: 38, startPoint y: 318, endPoint x: 43, endPoint y: 338, distance: 21.5
click at [38, 319] on input "checkbox" at bounding box center [37, 311] width 22 height 22
checkbox input "true"
click at [37, 347] on input "checkbox" at bounding box center [37, 341] width 22 height 22
checkbox input "true"
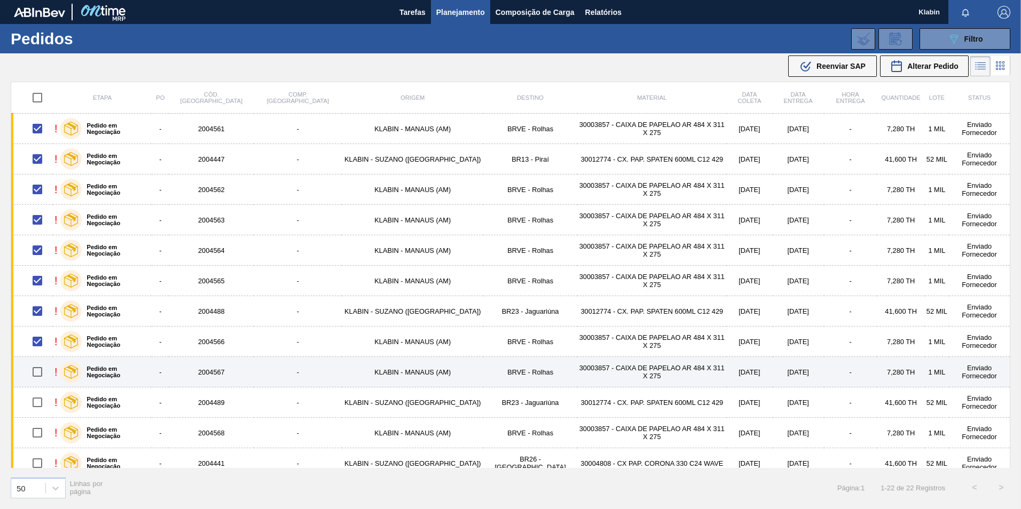
click at [44, 374] on input "checkbox" at bounding box center [37, 372] width 22 height 22
checkbox input "true"
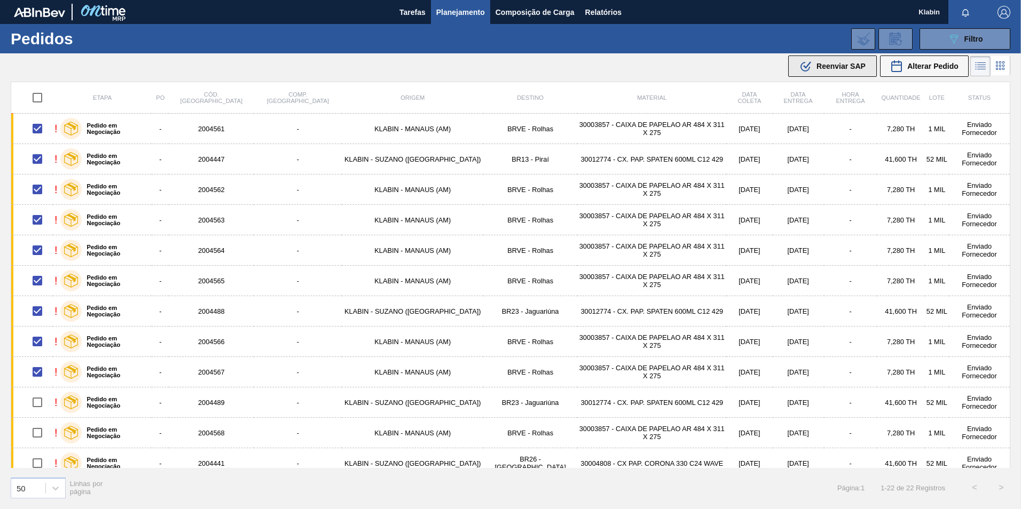
click at [837, 71] on div ".b{fill:var(--color-action-default)} Reenviar SAP" at bounding box center [832, 66] width 66 height 13
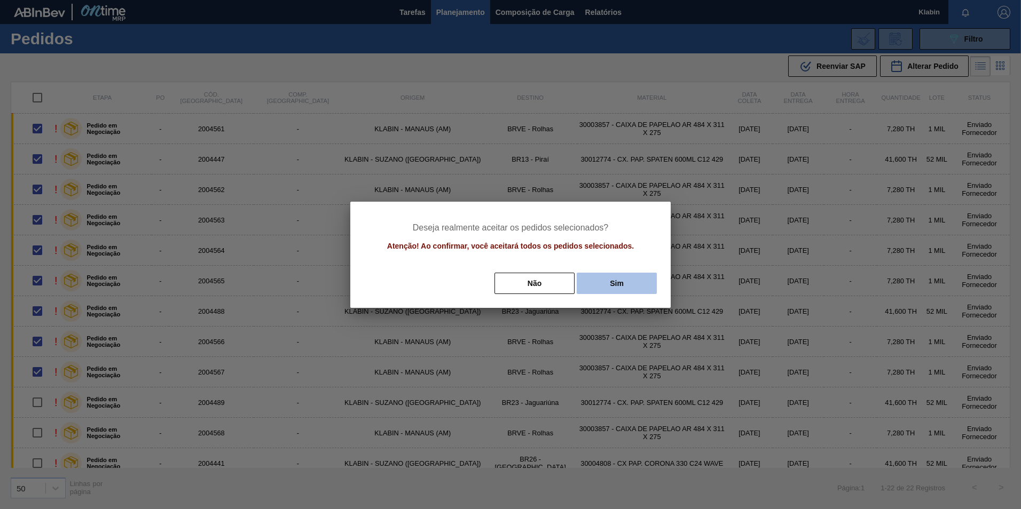
click at [643, 286] on button "Sim" at bounding box center [617, 283] width 80 height 21
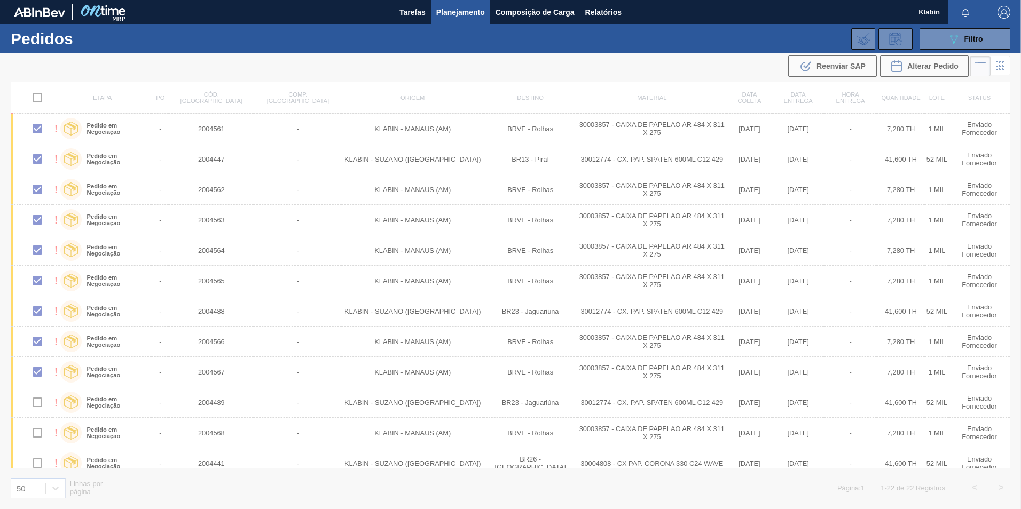
checkbox input "false"
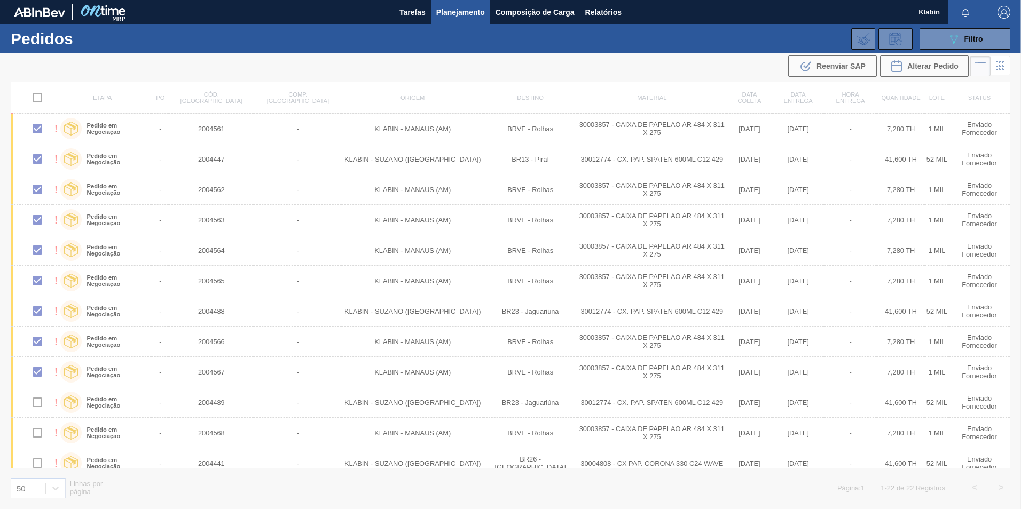
checkbox input "false"
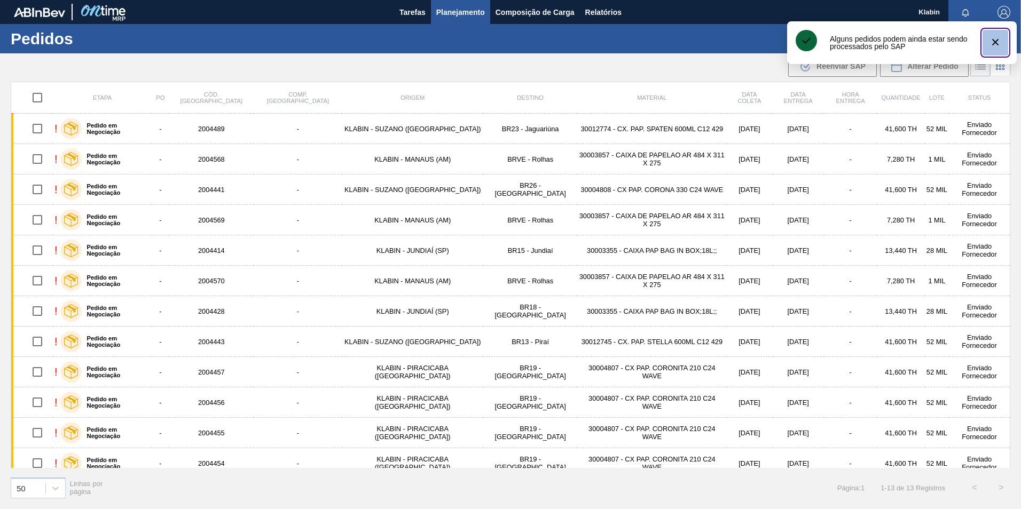
click at [997, 43] on icon "botão de ícone" at bounding box center [995, 42] width 13 height 13
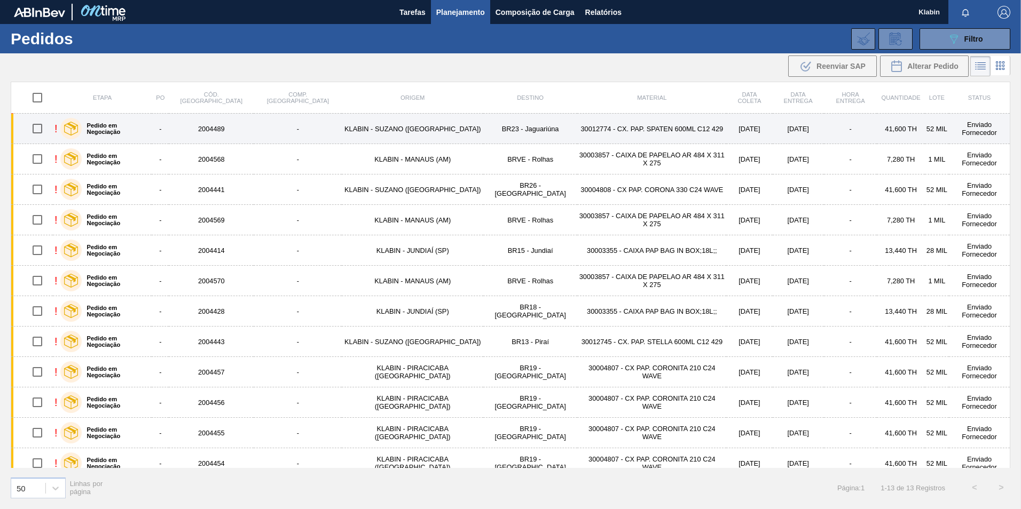
click at [41, 128] on input "checkbox" at bounding box center [37, 128] width 22 height 22
checkbox input "true"
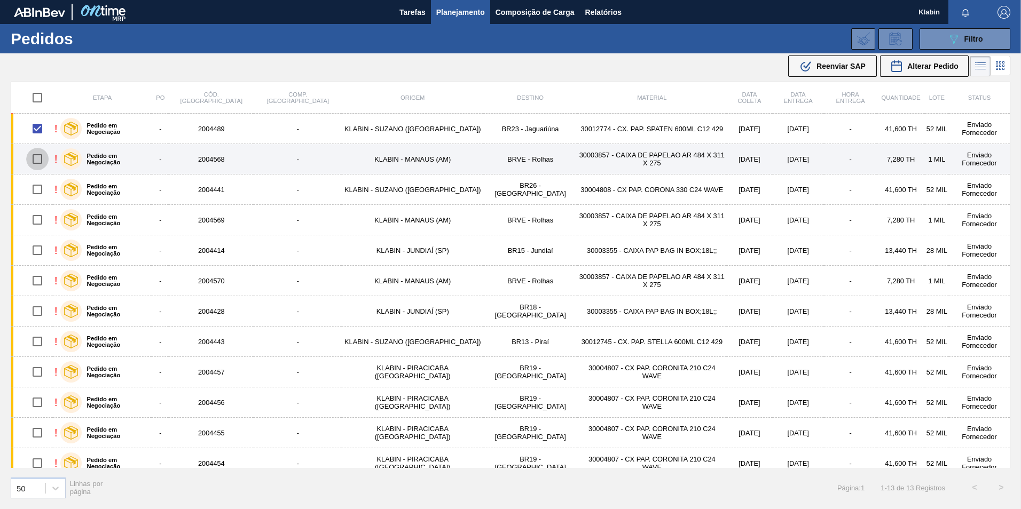
click at [36, 162] on input "checkbox" at bounding box center [37, 159] width 22 height 22
checkbox input "true"
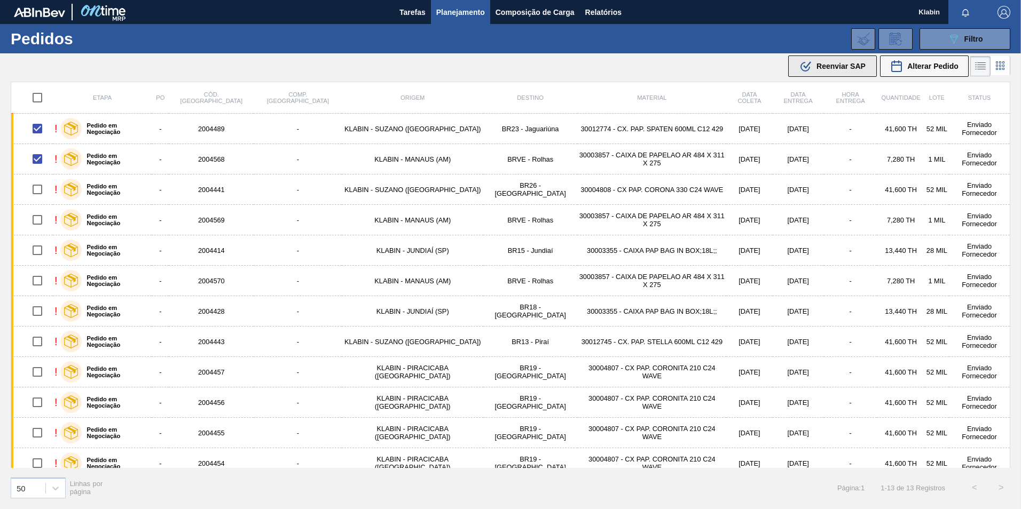
click at [831, 68] on span "Reenviar SAP" at bounding box center [840, 66] width 49 height 9
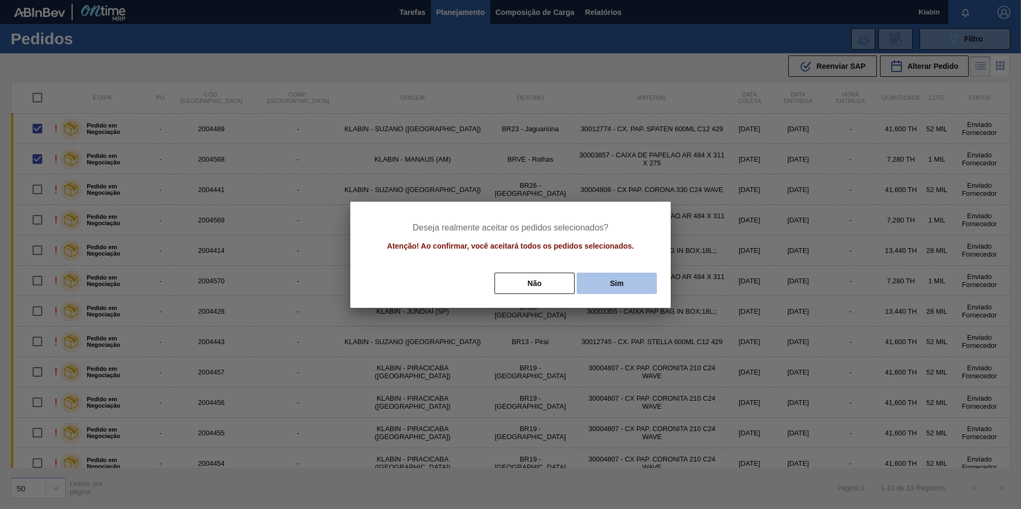
click at [616, 281] on button "Sim" at bounding box center [617, 283] width 80 height 21
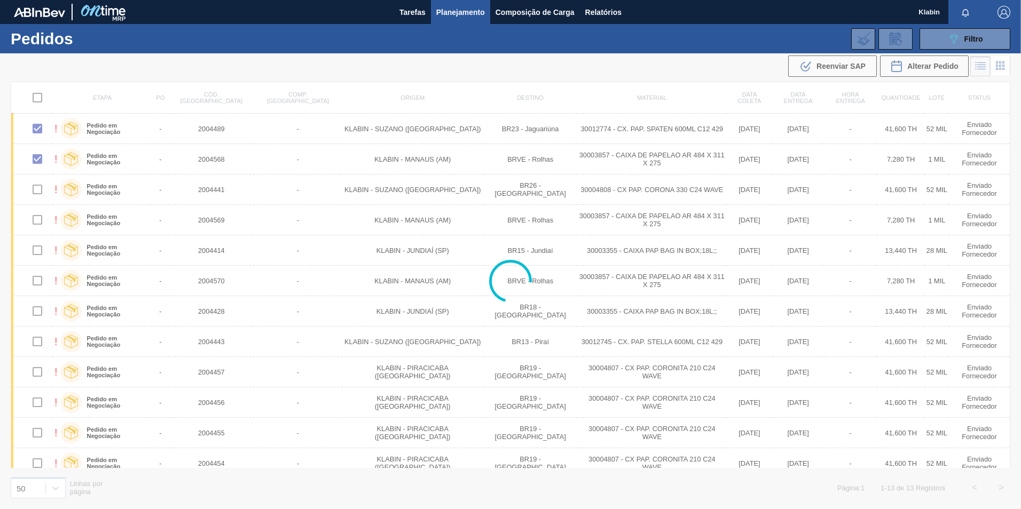
checkbox input "false"
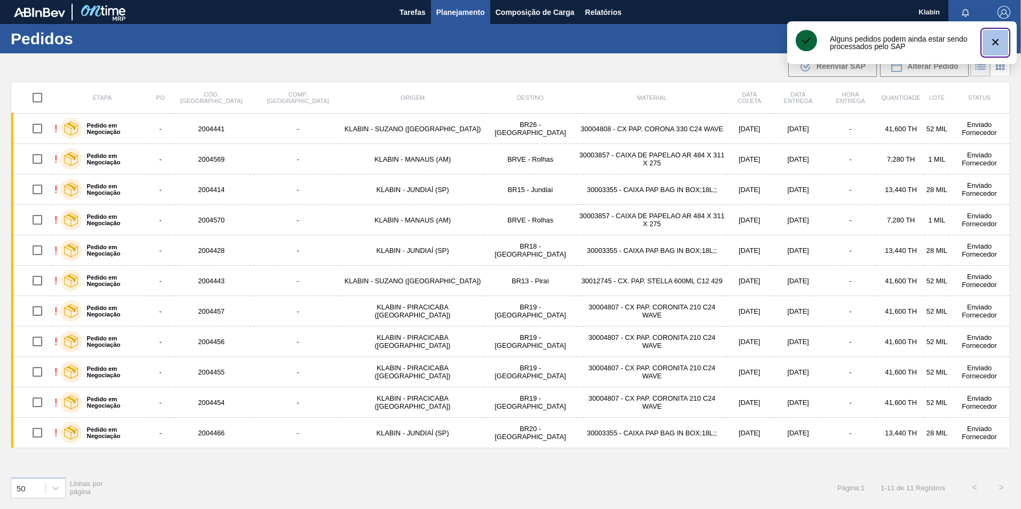
click at [997, 42] on icon "botão de ícone" at bounding box center [995, 42] width 13 height 13
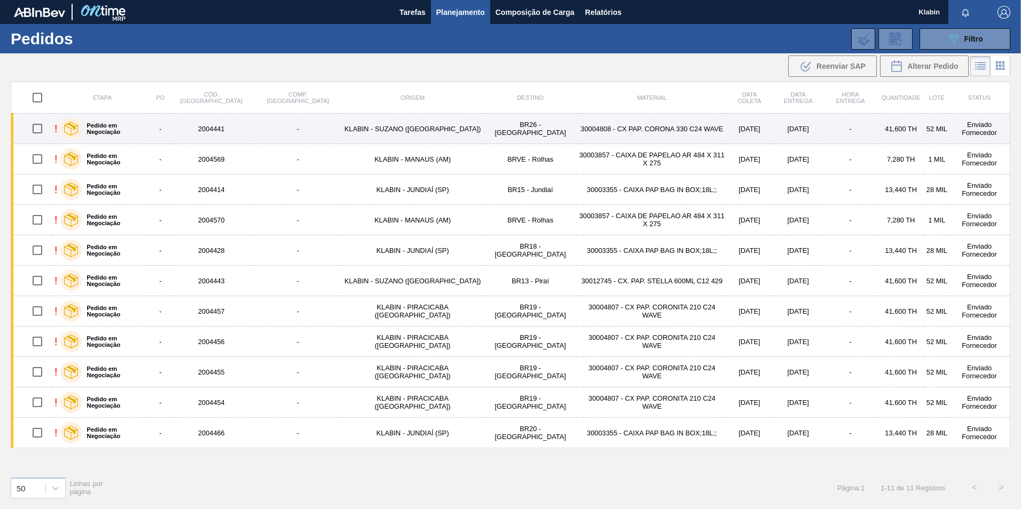
click at [38, 123] on input "checkbox" at bounding box center [37, 128] width 22 height 22
checkbox input "true"
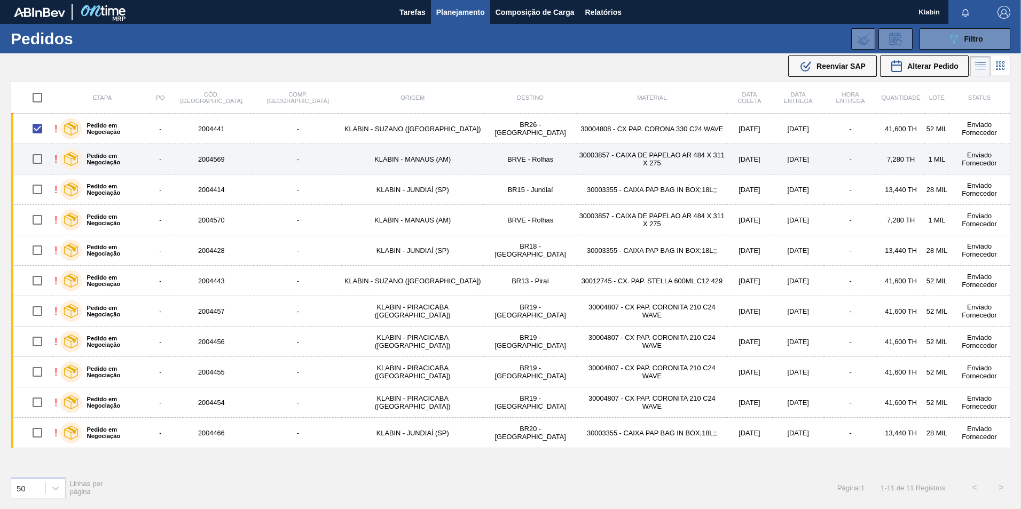
click at [41, 160] on input "checkbox" at bounding box center [37, 159] width 22 height 22
checkbox input "true"
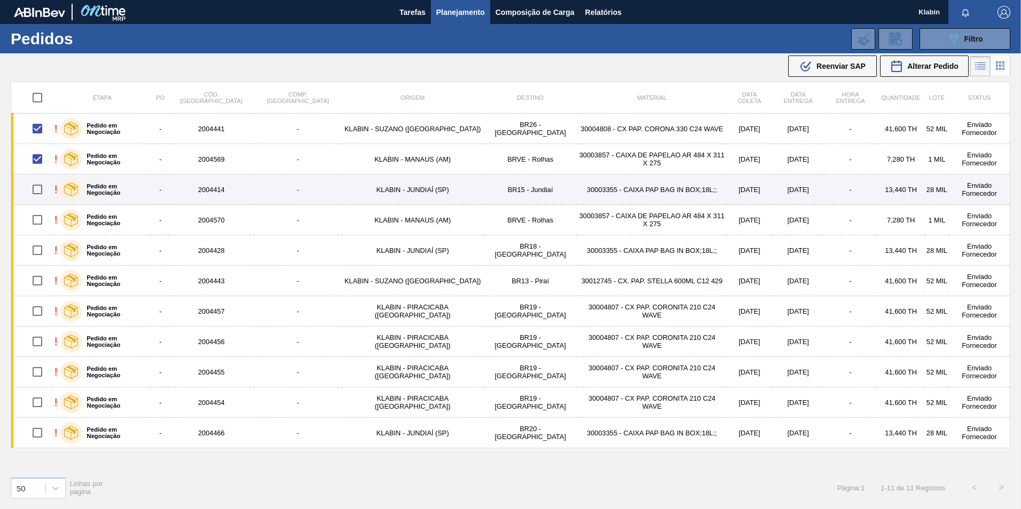
click at [37, 192] on input "checkbox" at bounding box center [37, 189] width 22 height 22
checkbox input "true"
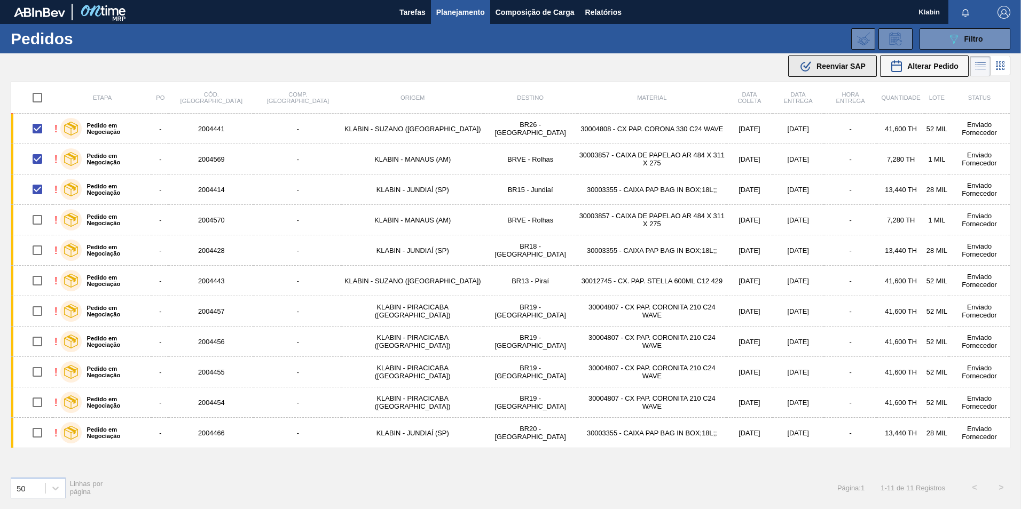
click at [830, 65] on span "Reenviar SAP" at bounding box center [840, 66] width 49 height 9
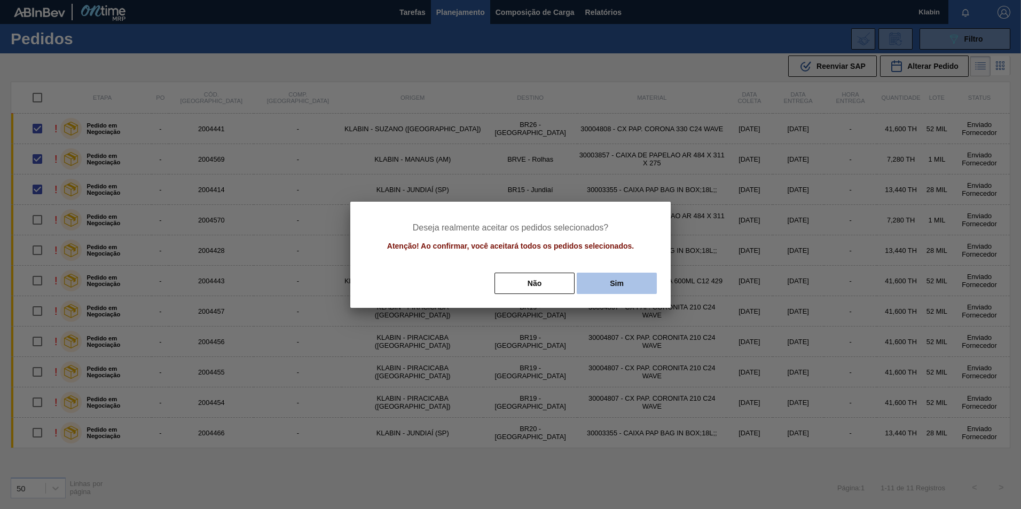
click at [609, 282] on button "Sim" at bounding box center [617, 283] width 80 height 21
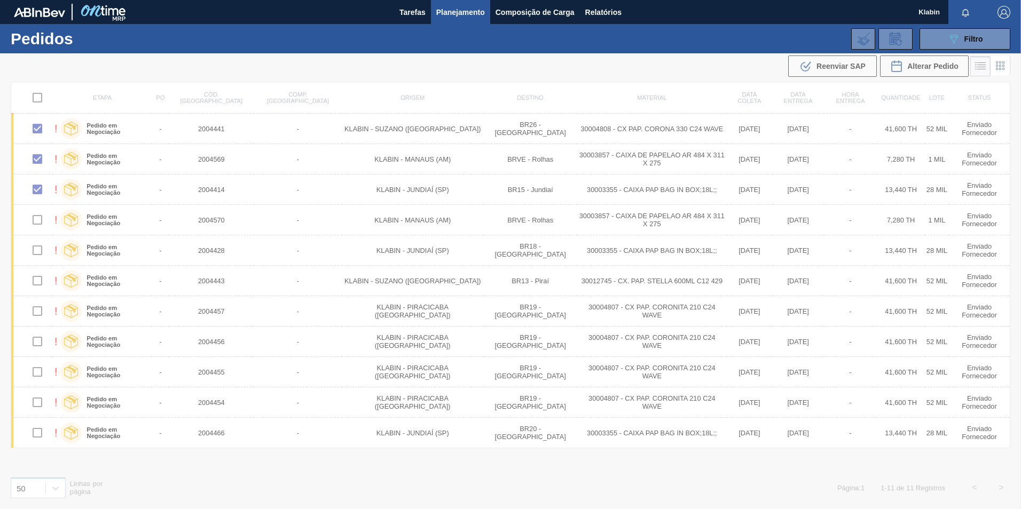
checkbox input "false"
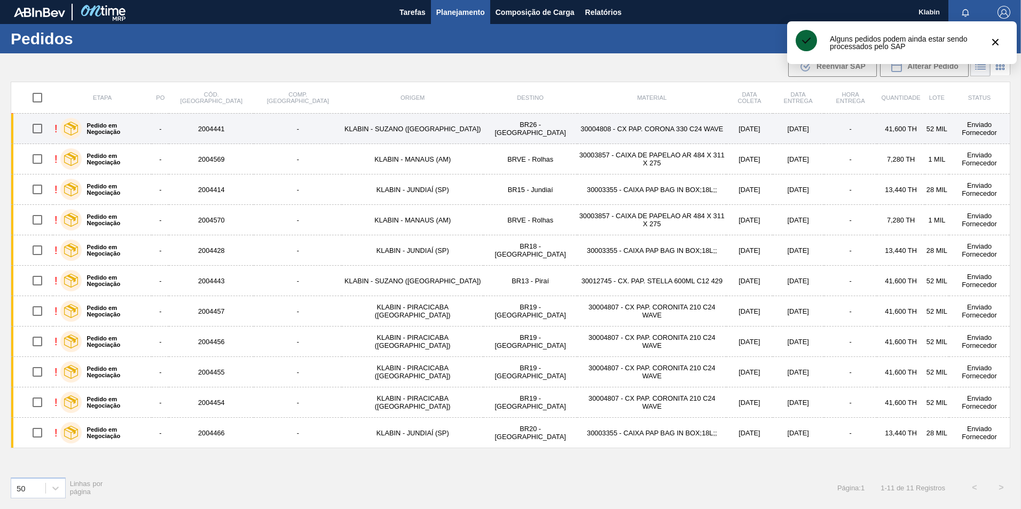
click at [40, 131] on input "checkbox" at bounding box center [37, 128] width 22 height 22
checkbox input "true"
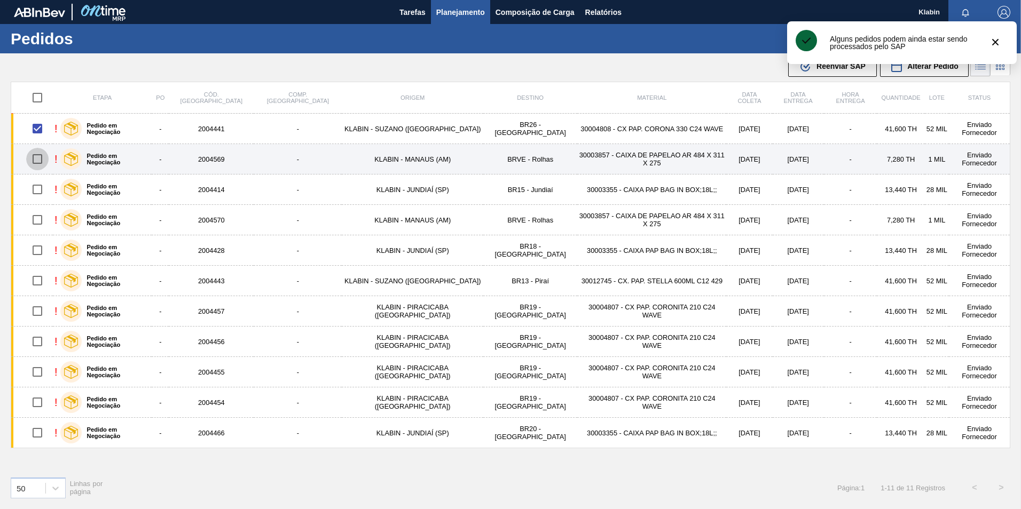
click at [43, 154] on input "checkbox" at bounding box center [37, 159] width 22 height 22
checkbox input "true"
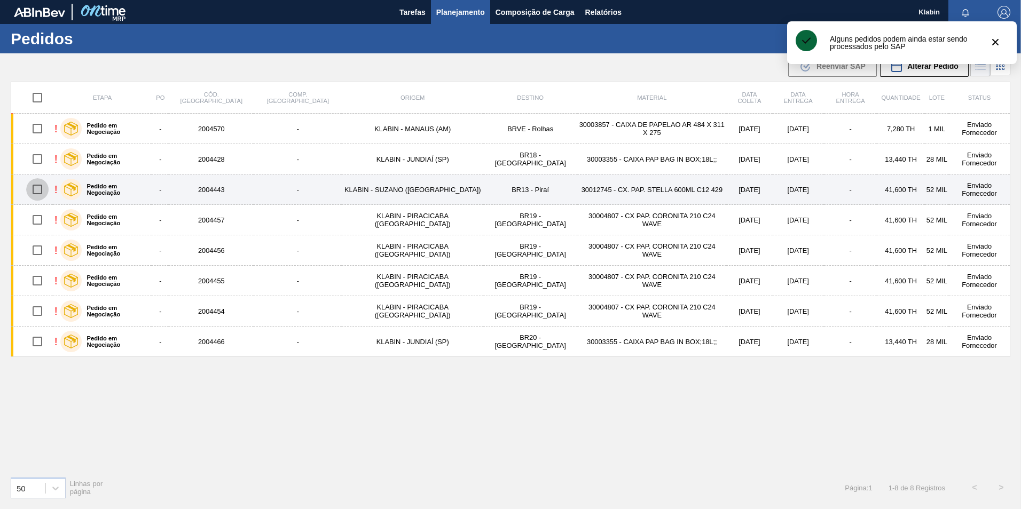
click at [42, 190] on input "checkbox" at bounding box center [37, 189] width 22 height 22
checkbox input "true"
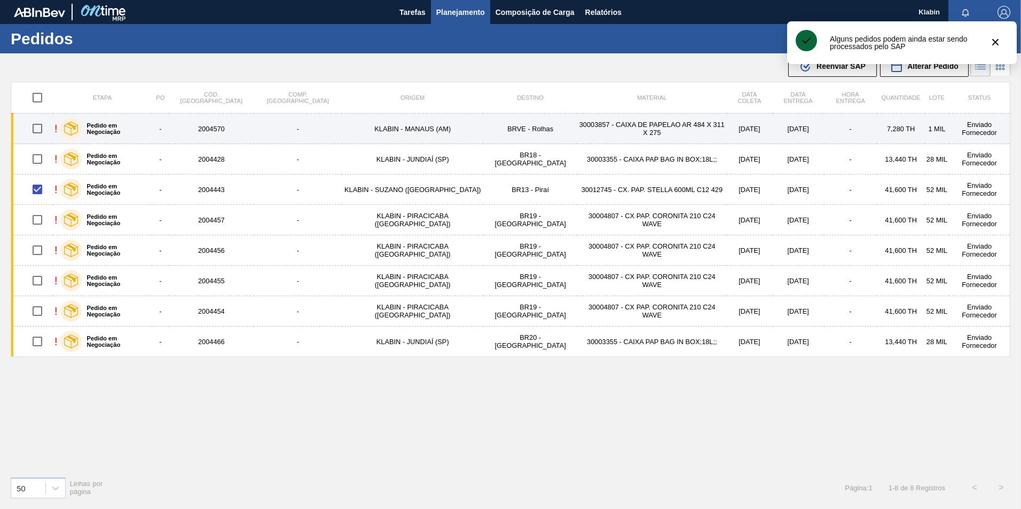
click at [38, 135] on input "checkbox" at bounding box center [37, 128] width 22 height 22
checkbox input "true"
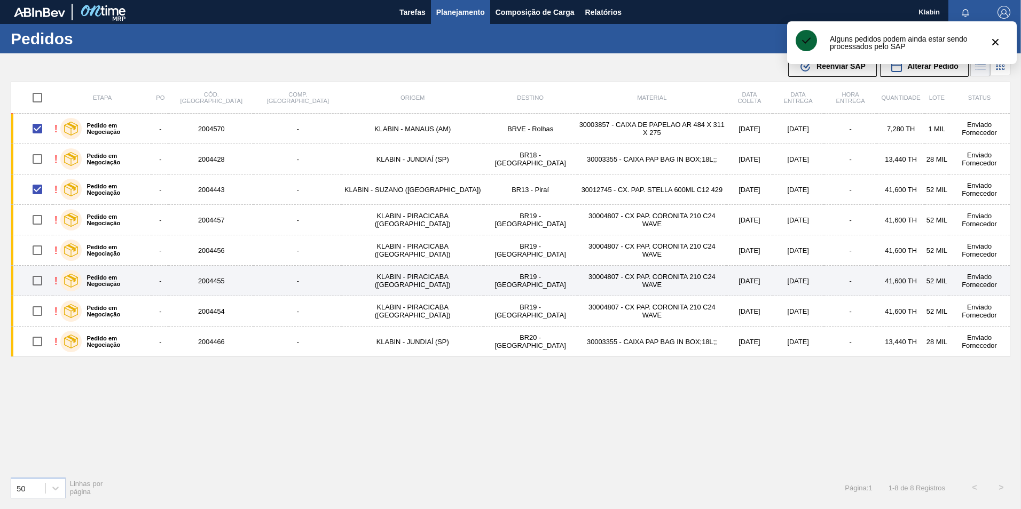
click at [577, 266] on td "30004807 - CX PAP. CORONITA 210 C24 WAVE" at bounding box center [651, 281] width 149 height 30
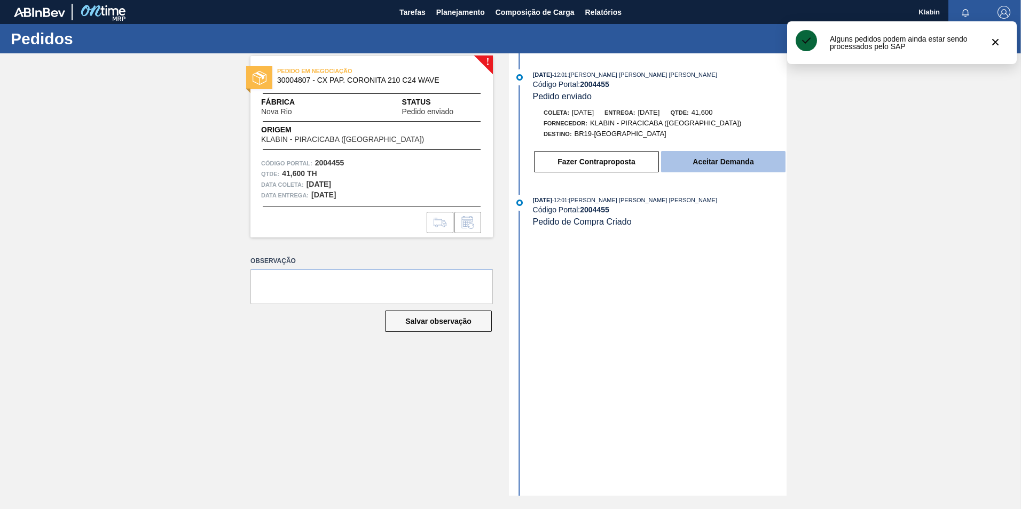
click at [725, 165] on button "Aceitar Demanda" at bounding box center [723, 161] width 124 height 21
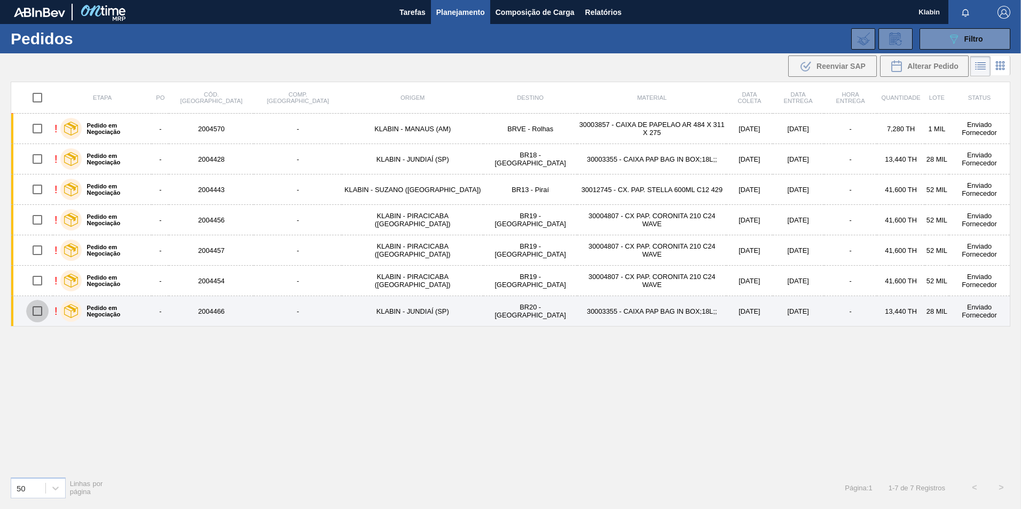
click at [39, 309] on input "checkbox" at bounding box center [37, 311] width 22 height 22
checkbox input "true"
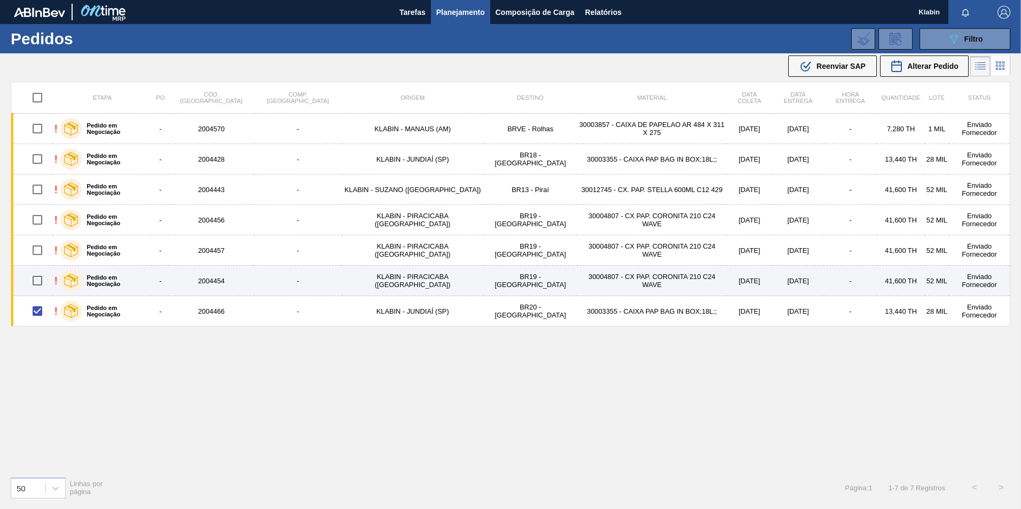
click at [38, 288] on input "checkbox" at bounding box center [37, 281] width 22 height 22
checkbox input "true"
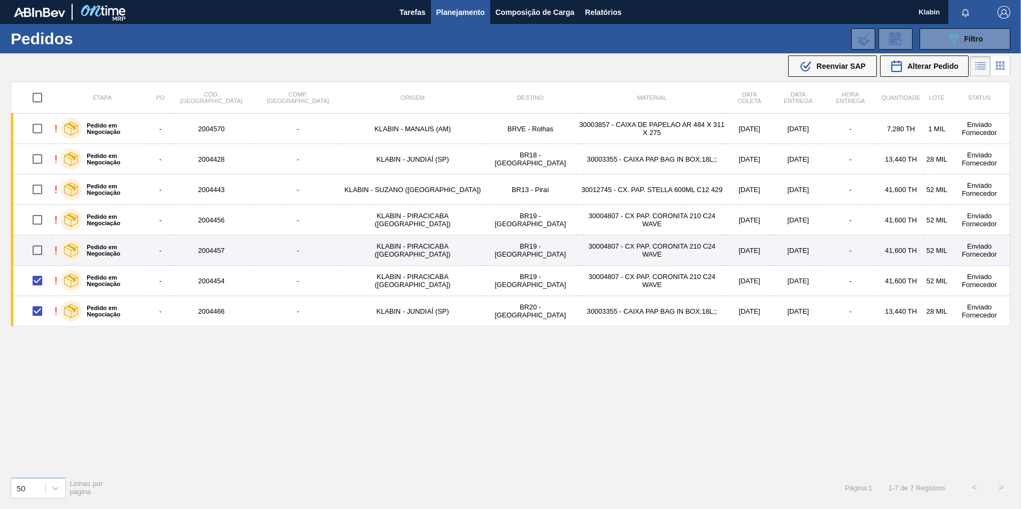
click at [37, 249] on input "checkbox" at bounding box center [37, 250] width 22 height 22
checkbox input "true"
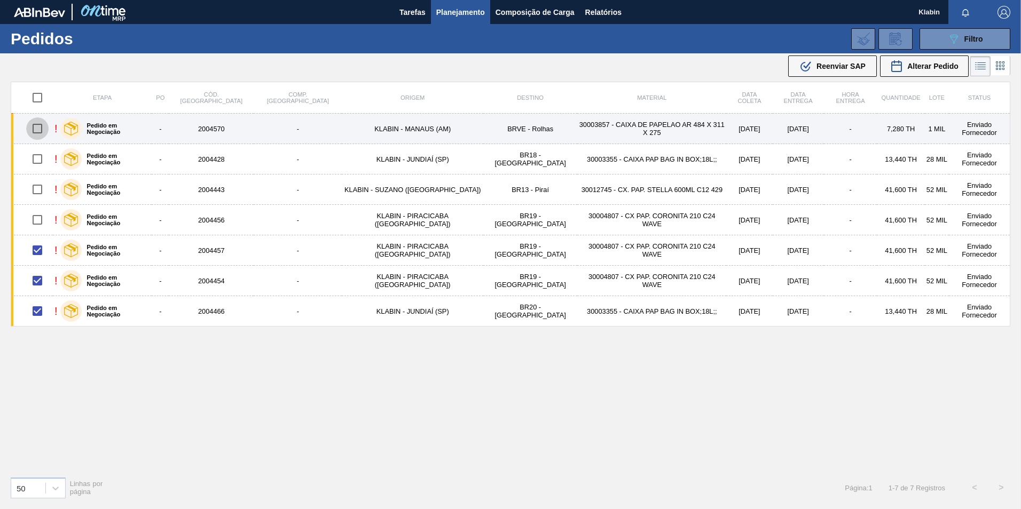
click at [40, 130] on input "checkbox" at bounding box center [37, 128] width 22 height 22
checkbox input "true"
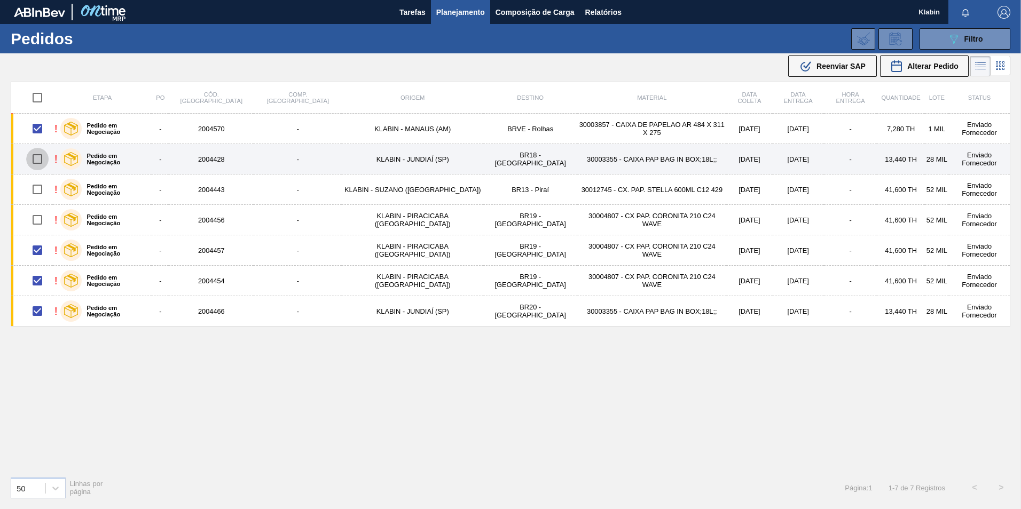
click at [40, 156] on input "checkbox" at bounding box center [37, 159] width 22 height 22
checkbox input "true"
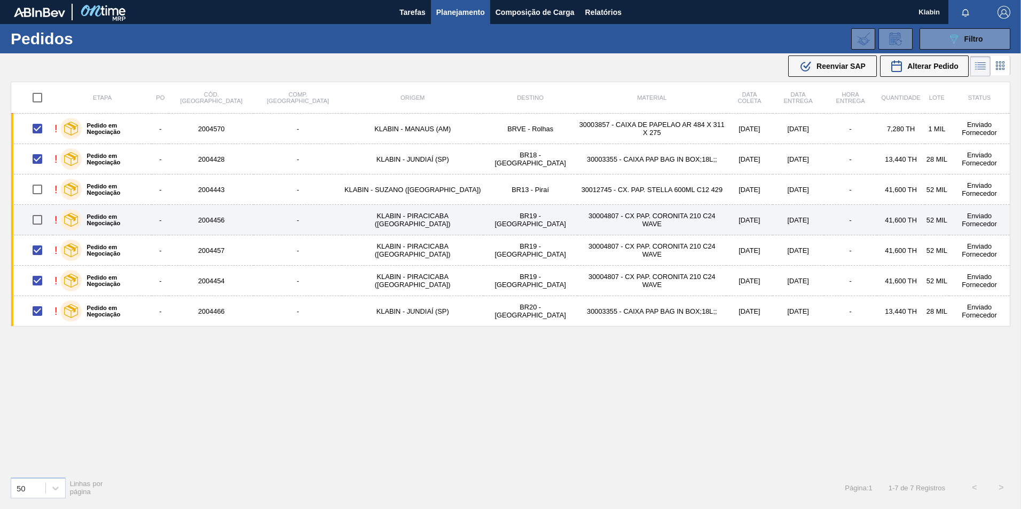
drag, startPoint x: 43, startPoint y: 190, endPoint x: 36, endPoint y: 216, distance: 27.1
click at [43, 191] on input "checkbox" at bounding box center [37, 189] width 22 height 22
checkbox input "true"
click at [40, 217] on input "checkbox" at bounding box center [37, 220] width 22 height 22
checkbox input "true"
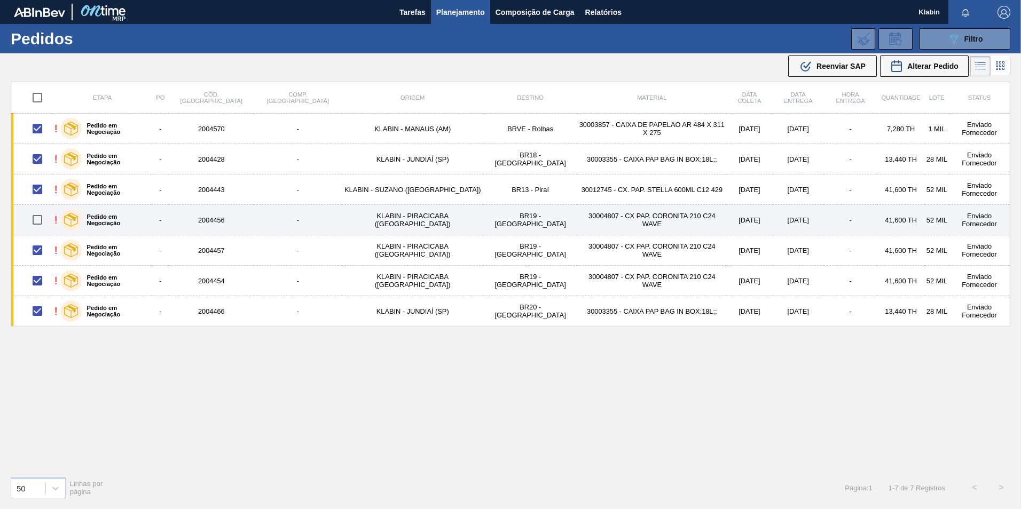
checkbox input "true"
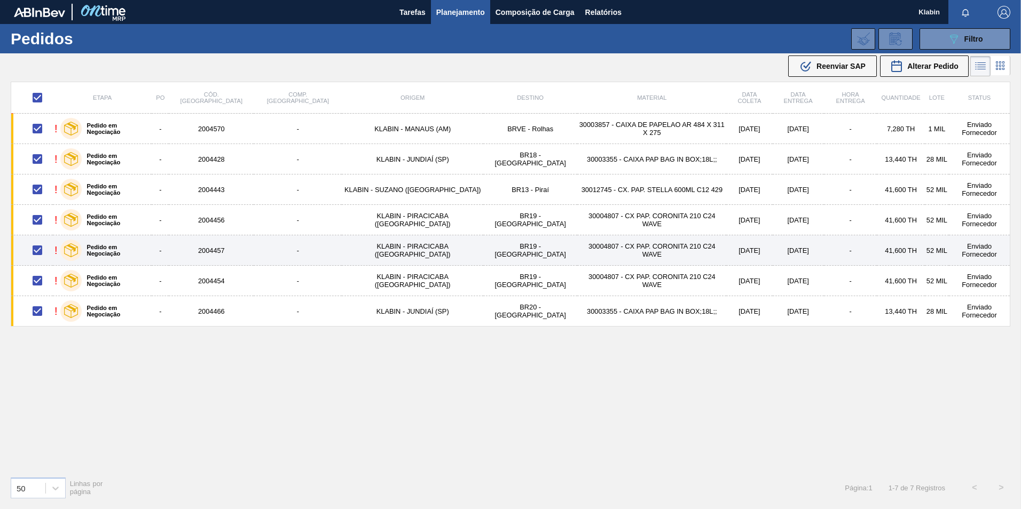
click at [41, 250] on input "checkbox" at bounding box center [37, 250] width 22 height 22
checkbox input "false"
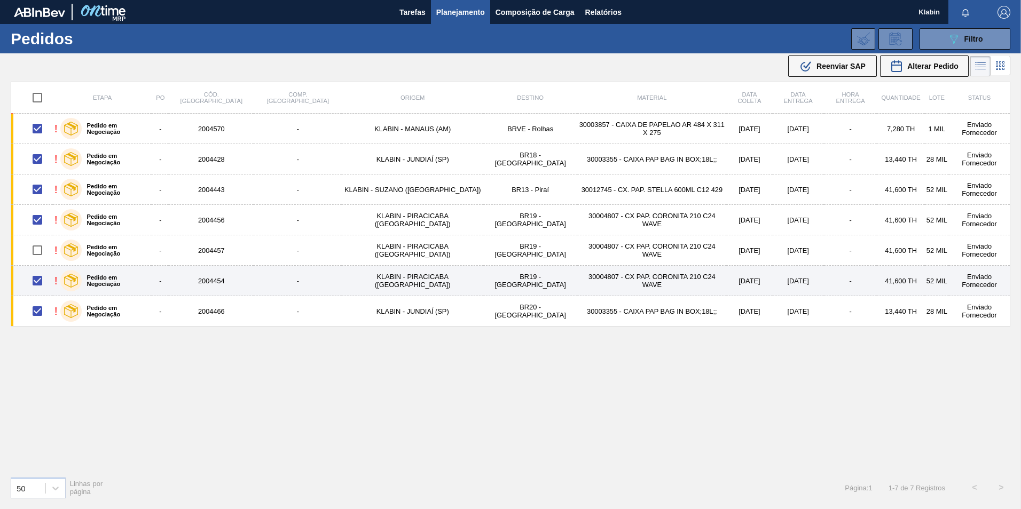
click at [41, 291] on input "checkbox" at bounding box center [37, 281] width 22 height 22
checkbox input "false"
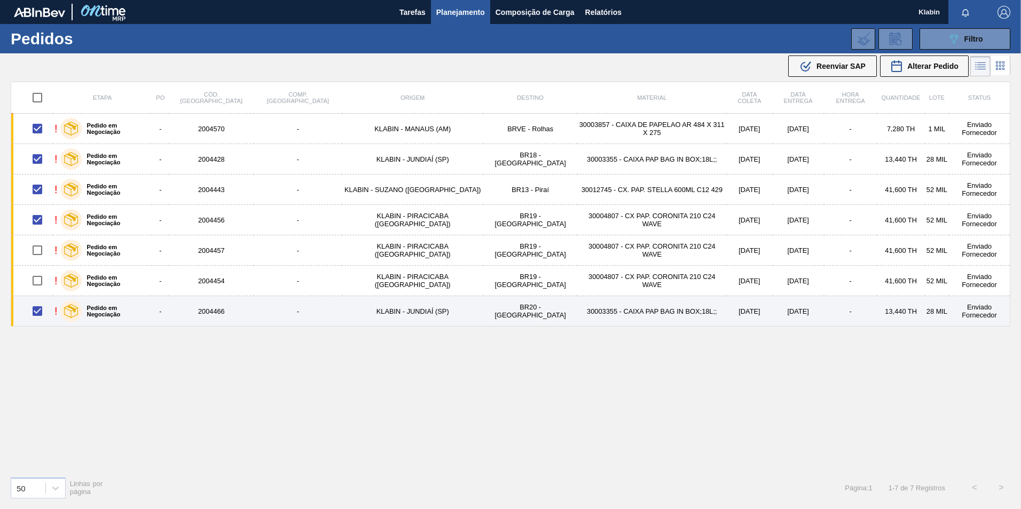
click at [46, 315] on input "checkbox" at bounding box center [37, 311] width 22 height 22
checkbox input "false"
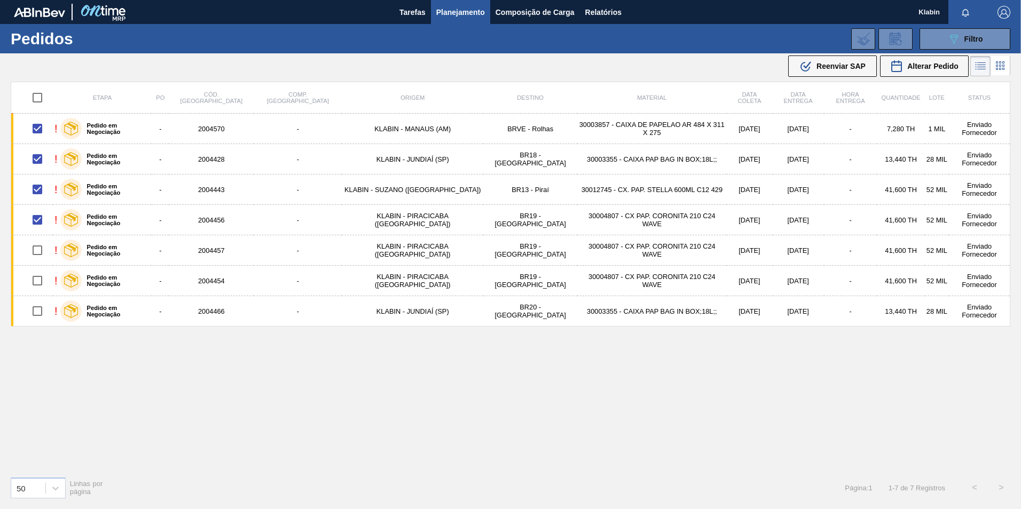
click at [839, 62] on span "Reenviar SAP" at bounding box center [840, 66] width 49 height 9
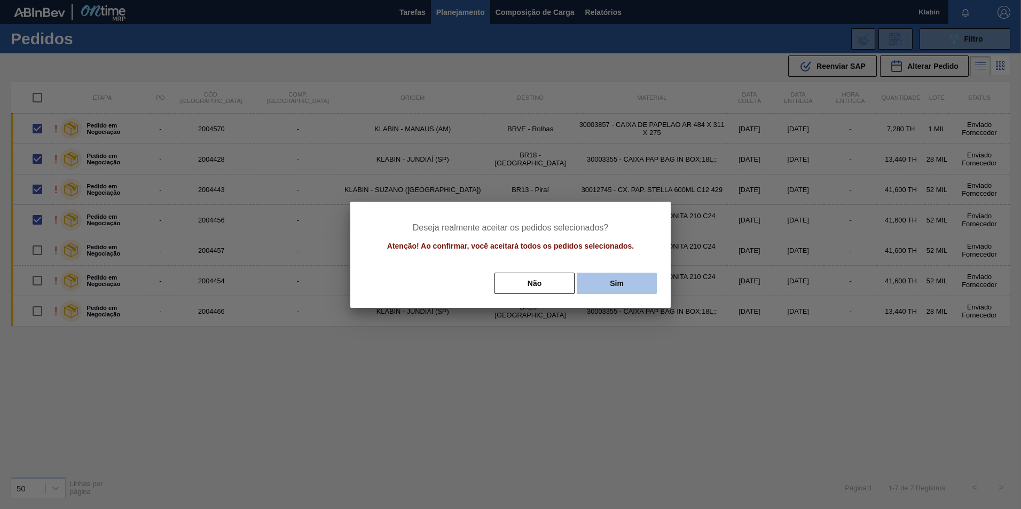
click at [619, 282] on button "Sim" at bounding box center [617, 283] width 80 height 21
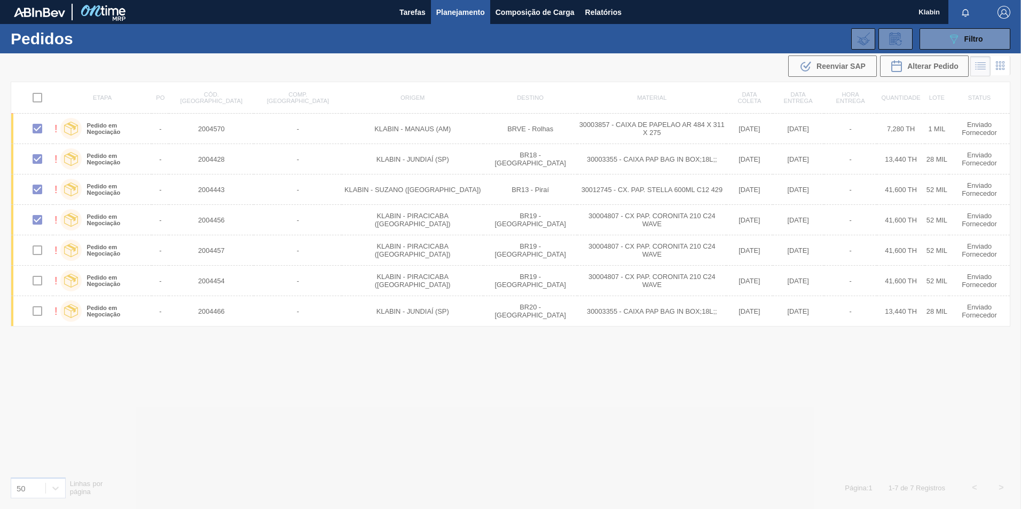
checkbox input "false"
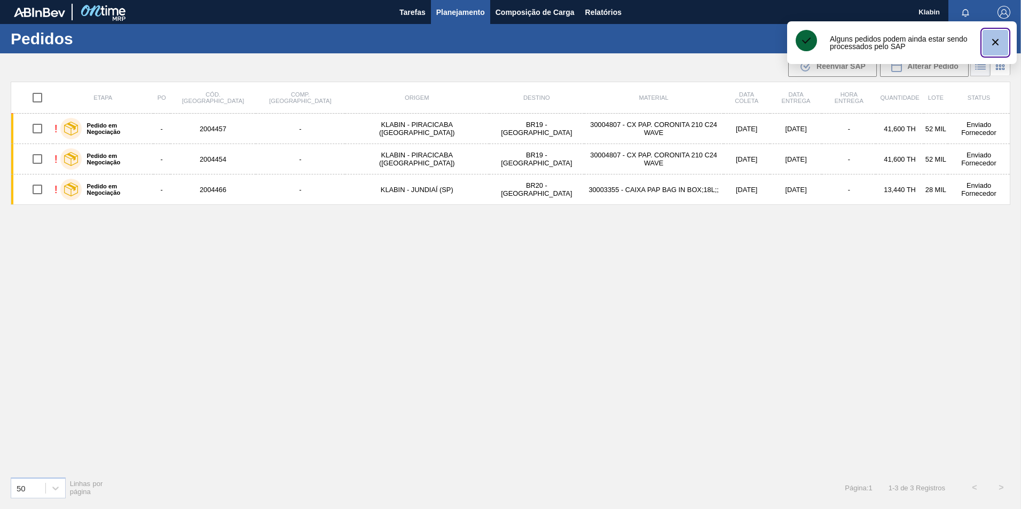
click at [990, 43] on icon "botão de ícone" at bounding box center [995, 42] width 13 height 13
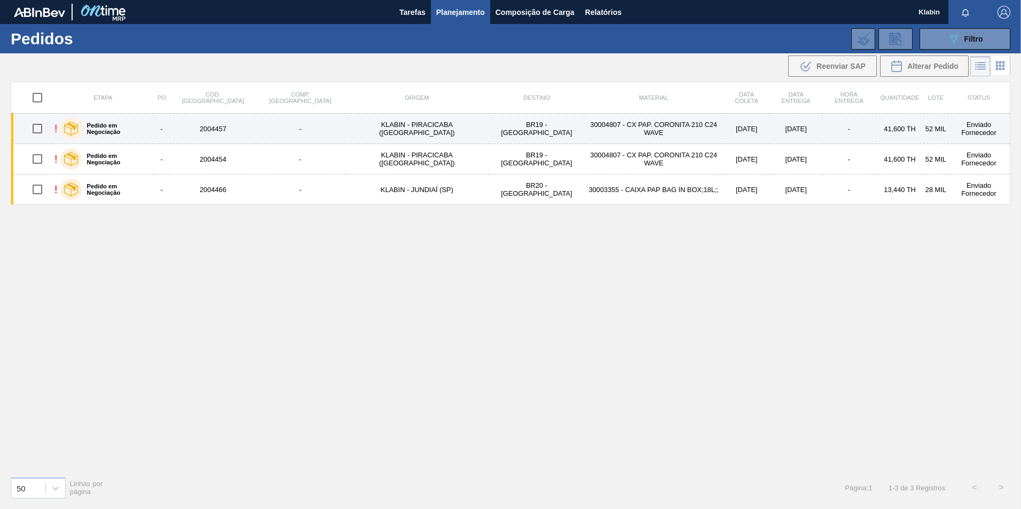
click at [44, 130] on input "checkbox" at bounding box center [37, 128] width 22 height 22
checkbox input "true"
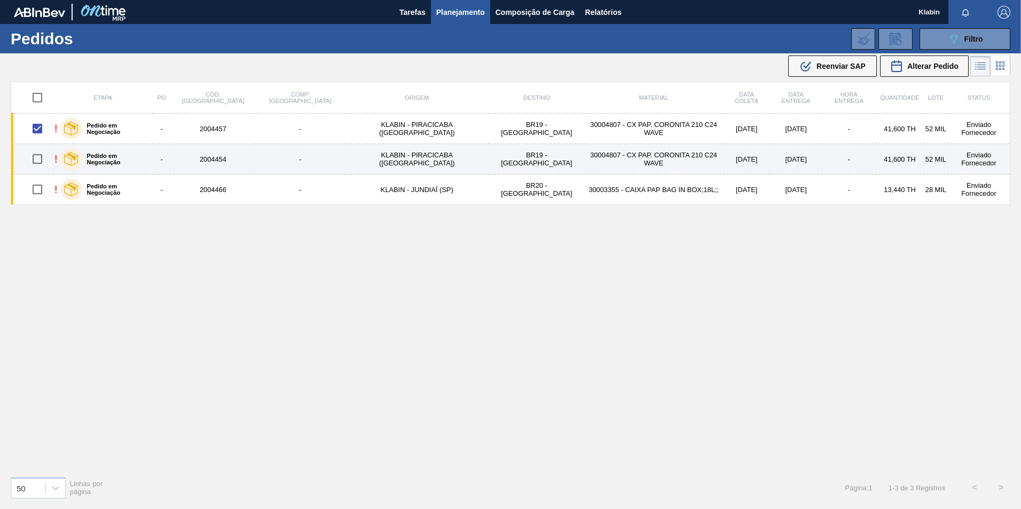
drag, startPoint x: 38, startPoint y: 151, endPoint x: 42, endPoint y: 166, distance: 15.4
click at [38, 151] on input "checkbox" at bounding box center [37, 159] width 22 height 22
checkbox input "true"
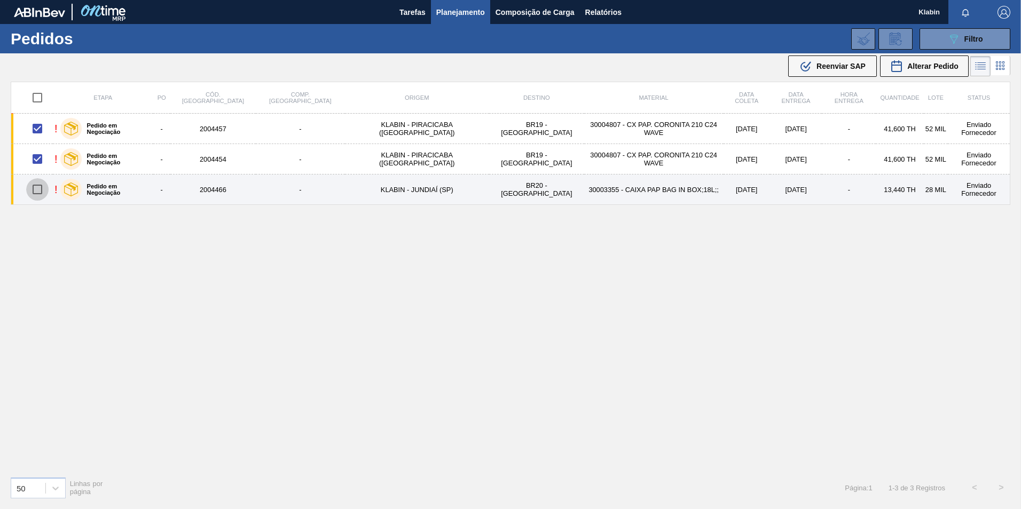
click at [38, 191] on input "checkbox" at bounding box center [37, 189] width 22 height 22
checkbox input "true"
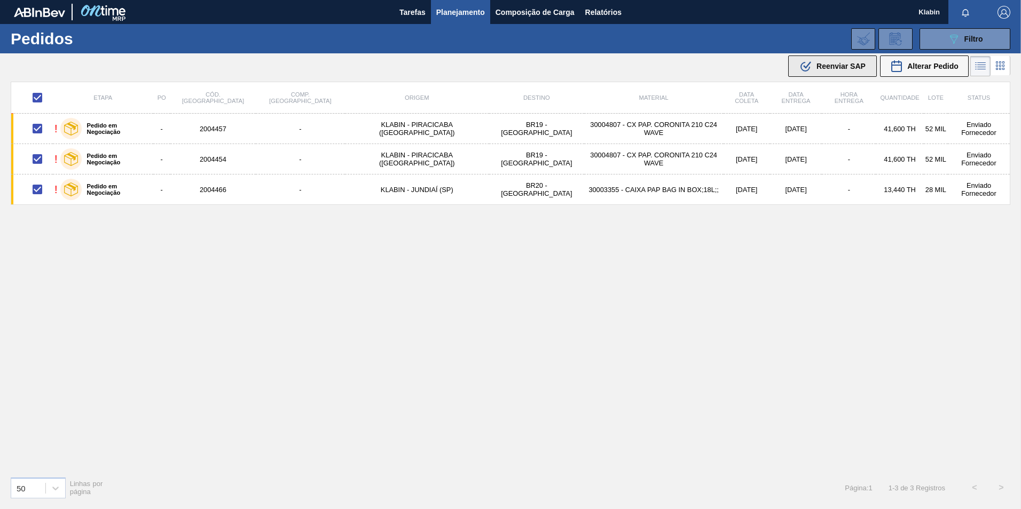
click at [837, 67] on span "Reenviar SAP" at bounding box center [840, 66] width 49 height 9
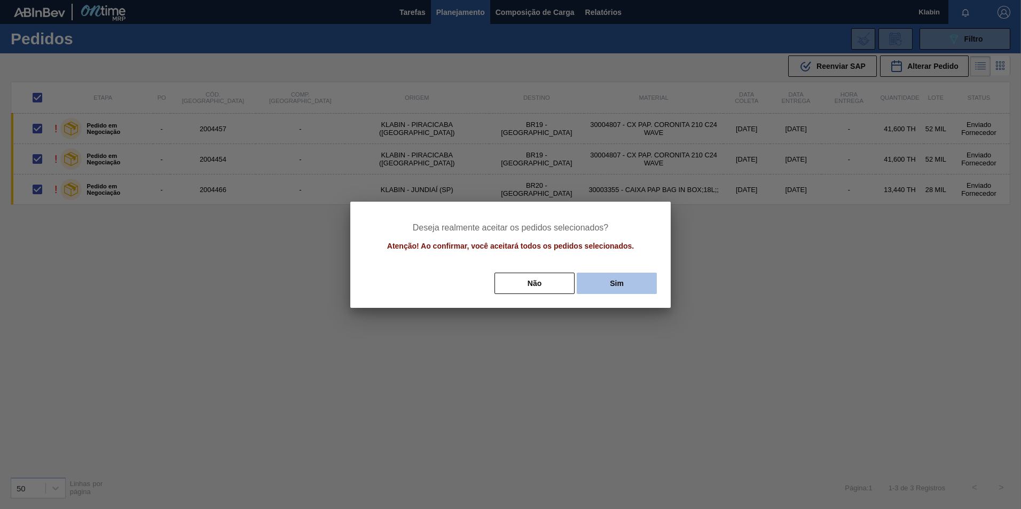
click at [600, 281] on button "Sim" at bounding box center [617, 283] width 80 height 21
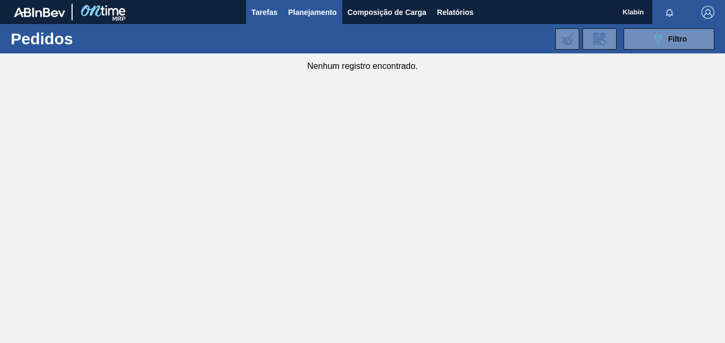
click at [276, 4] on button "Tarefas" at bounding box center [264, 12] width 37 height 24
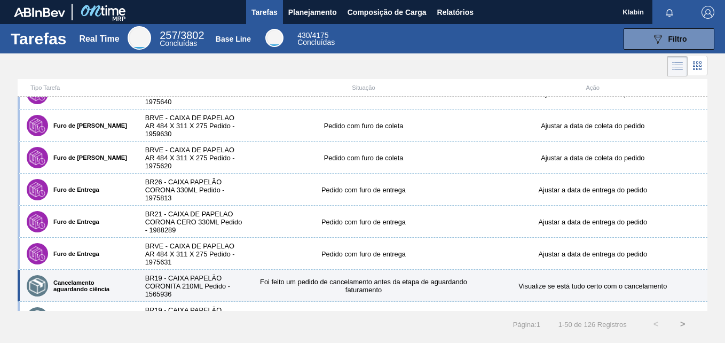
scroll to position [214, 0]
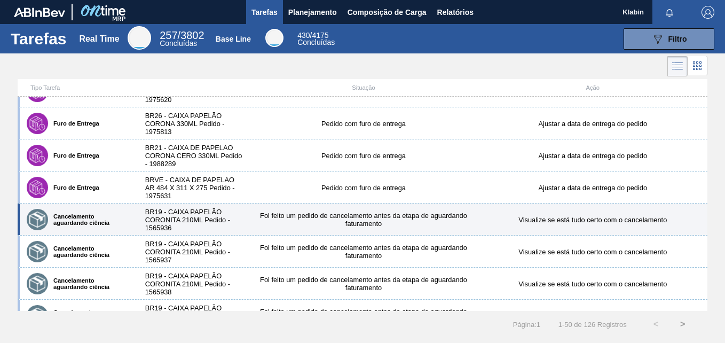
click at [419, 223] on div "Foi feito um pedido de cancelamento antes da etapa de aguardando faturamento" at bounding box center [363, 219] width 229 height 16
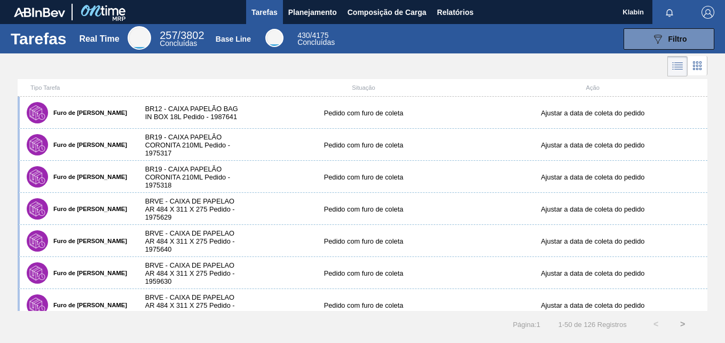
click at [696, 63] on icon at bounding box center [697, 62] width 2 height 2
